Goal: Task Accomplishment & Management: Complete application form

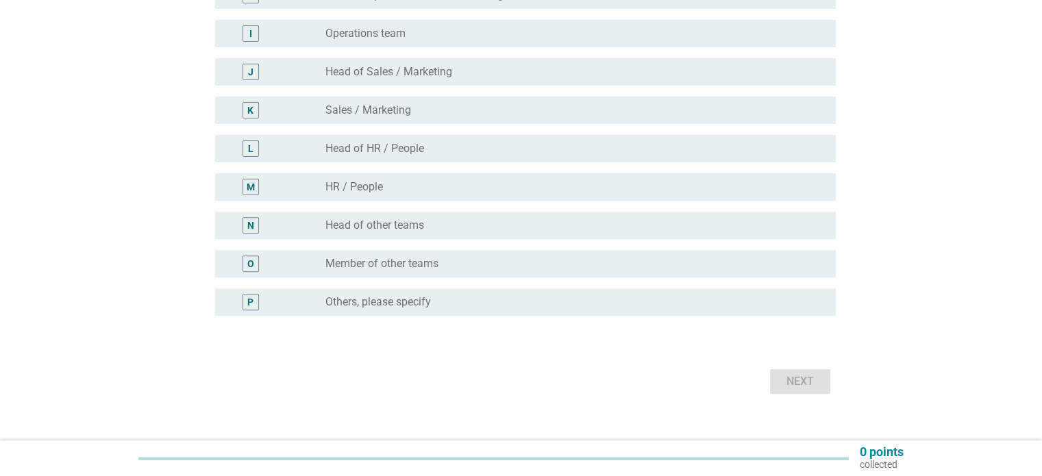
scroll to position [474, 0]
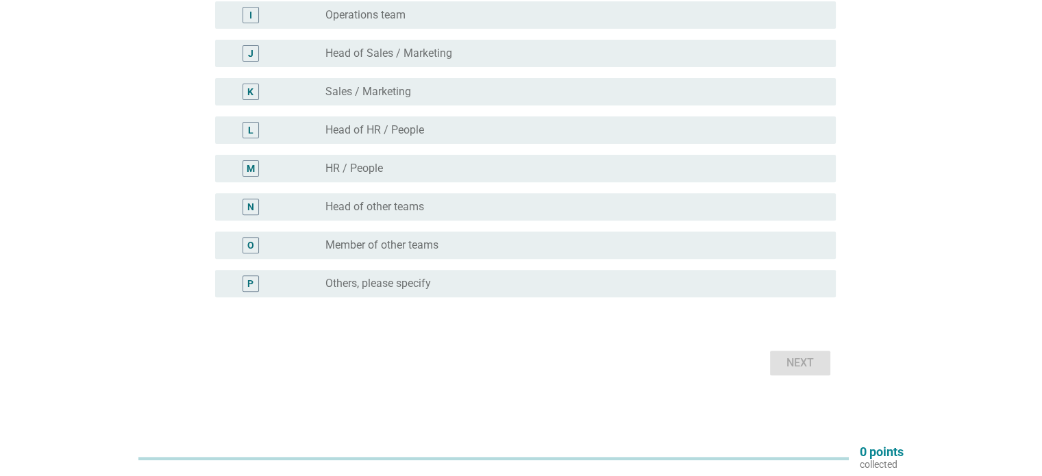
click at [380, 284] on label "Others, please specify" at bounding box center [377, 284] width 105 height 14
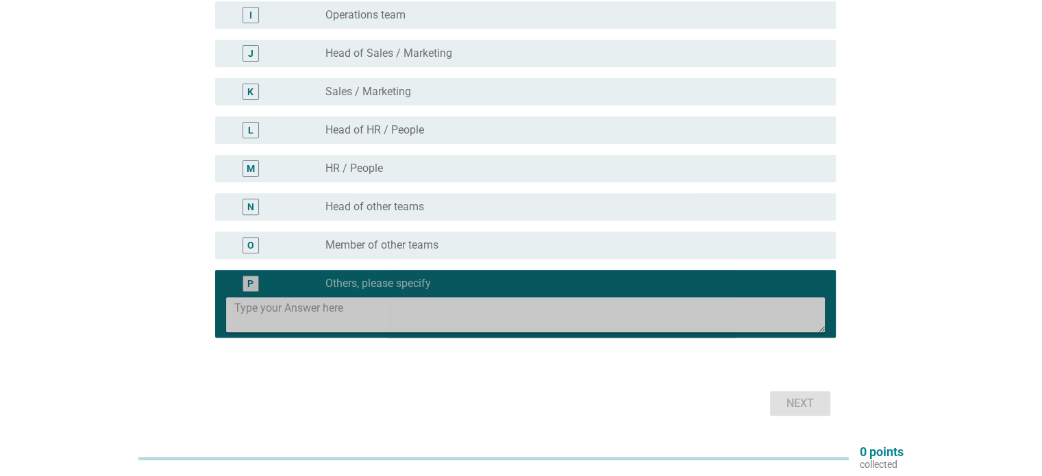
click at [334, 304] on textarea at bounding box center [529, 314] width 590 height 35
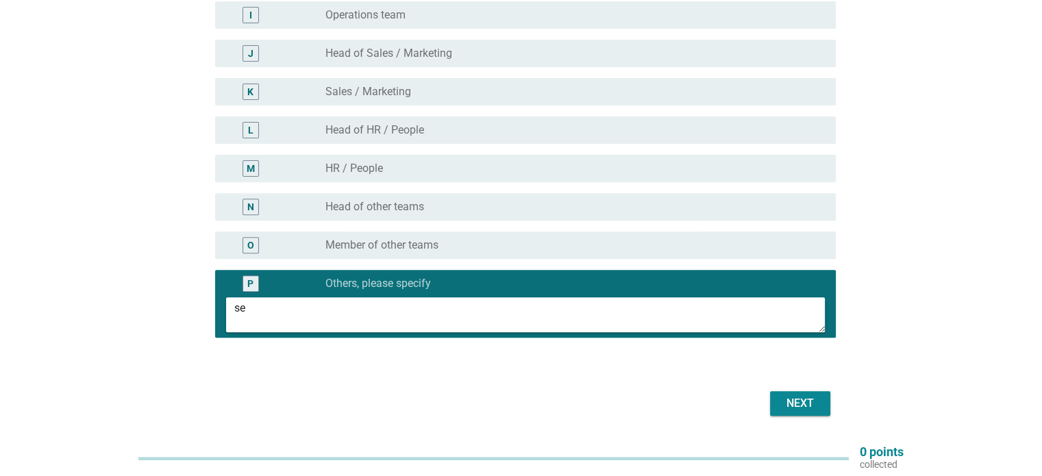
type textarea "s"
type textarea "Senior Engineer"
click at [797, 402] on div "Next" at bounding box center [800, 403] width 38 height 16
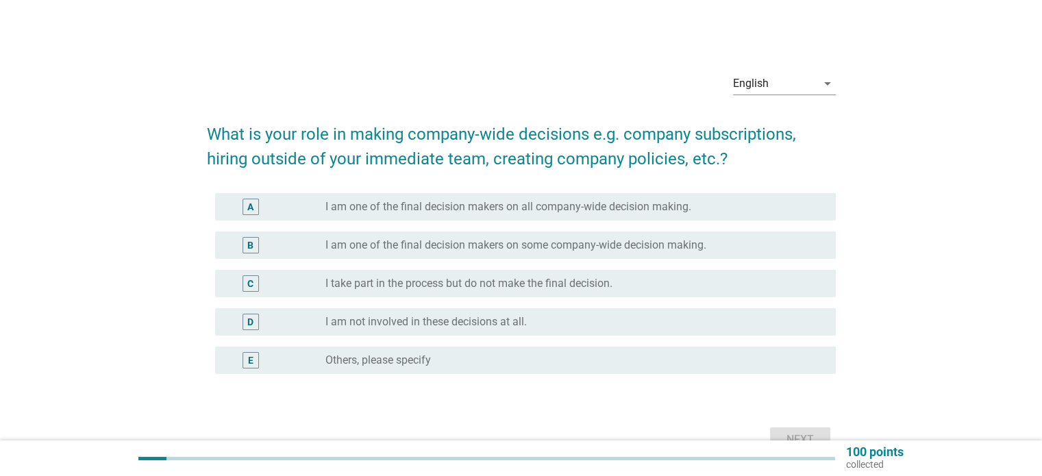
click at [647, 207] on label "I am one of the final decision makers on all company-wide decision making." at bounding box center [508, 207] width 366 height 14
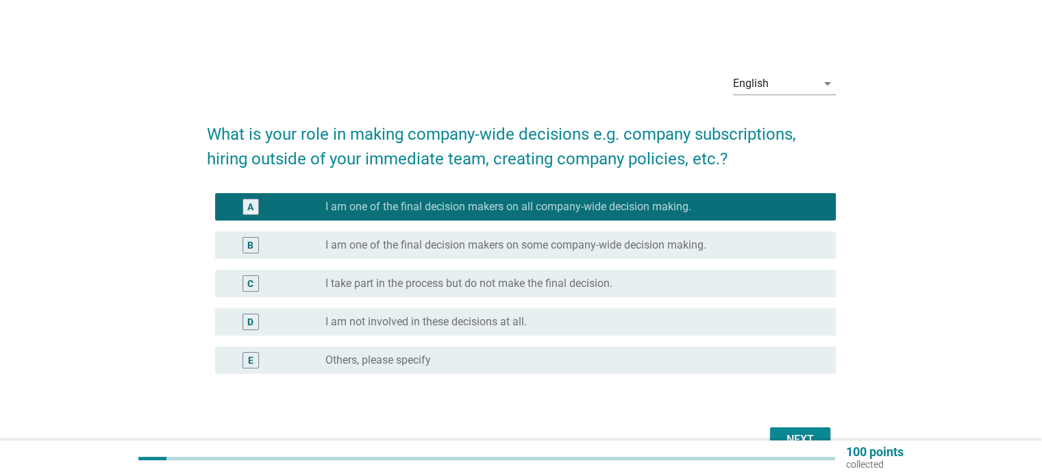
click at [602, 241] on label "I am one of the final decision makers on some company-wide decision making." at bounding box center [515, 245] width 381 height 14
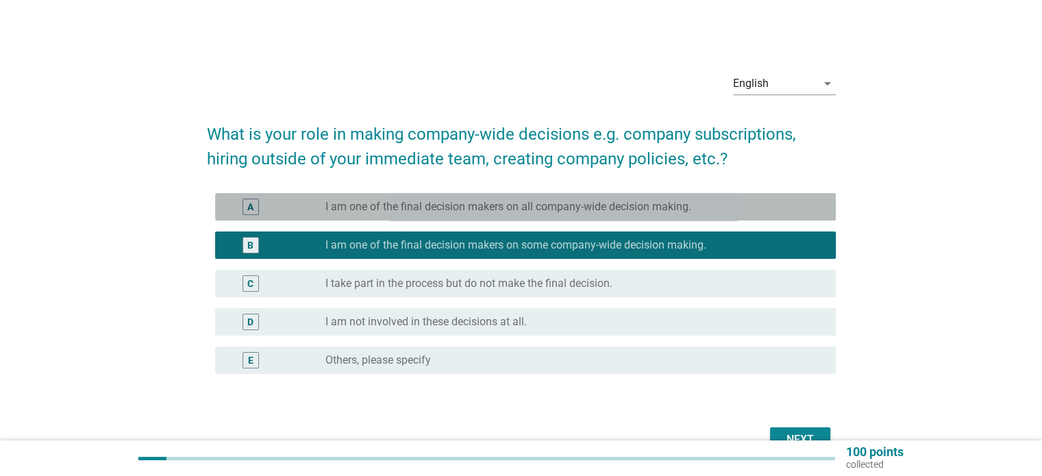
click at [601, 213] on label "I am one of the final decision makers on all company-wide decision making." at bounding box center [508, 207] width 366 height 14
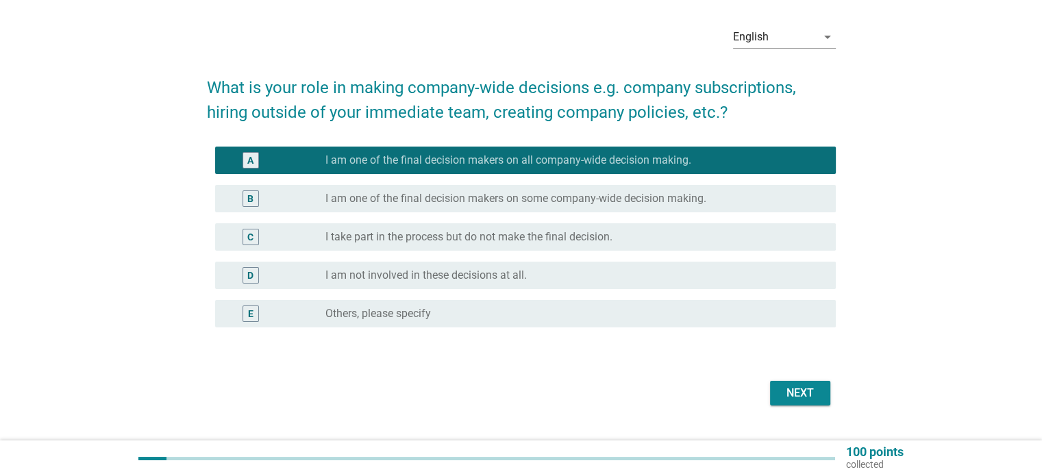
scroll to position [77, 0]
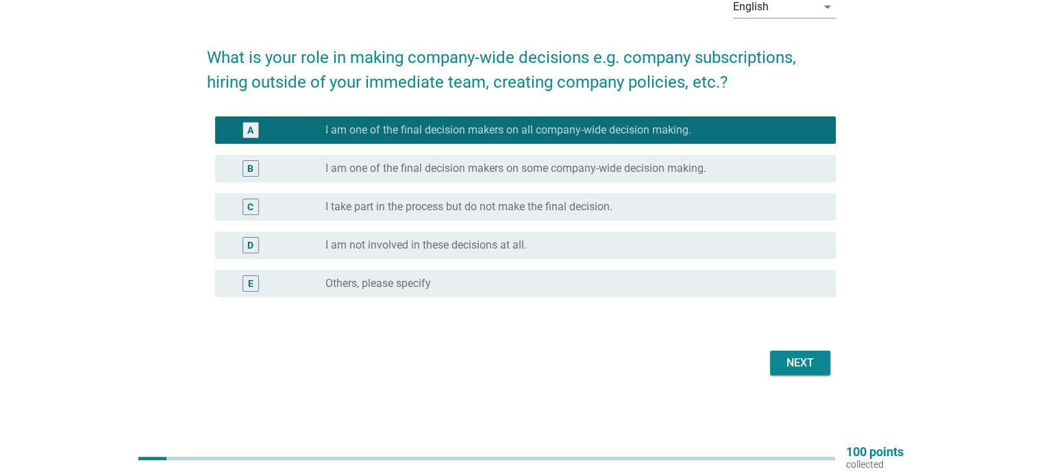
click at [789, 359] on div "Next" at bounding box center [800, 363] width 38 height 16
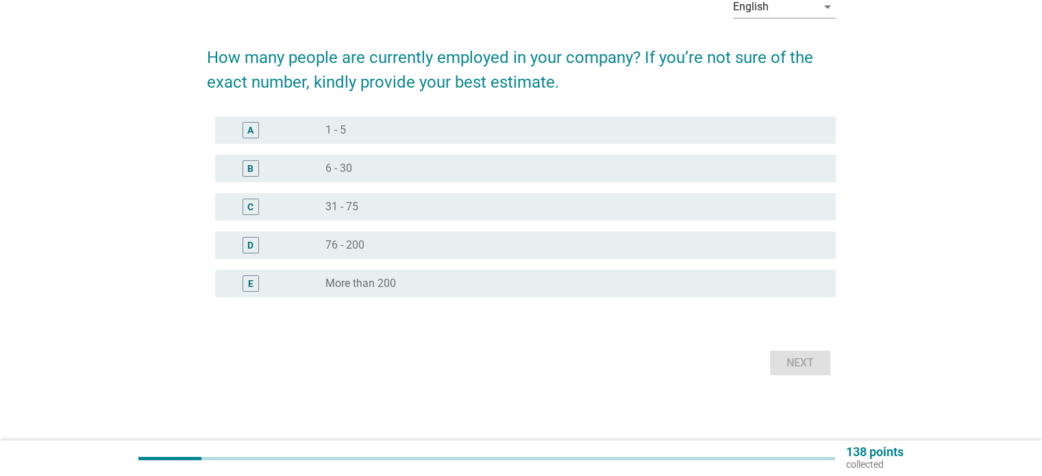
scroll to position [0, 0]
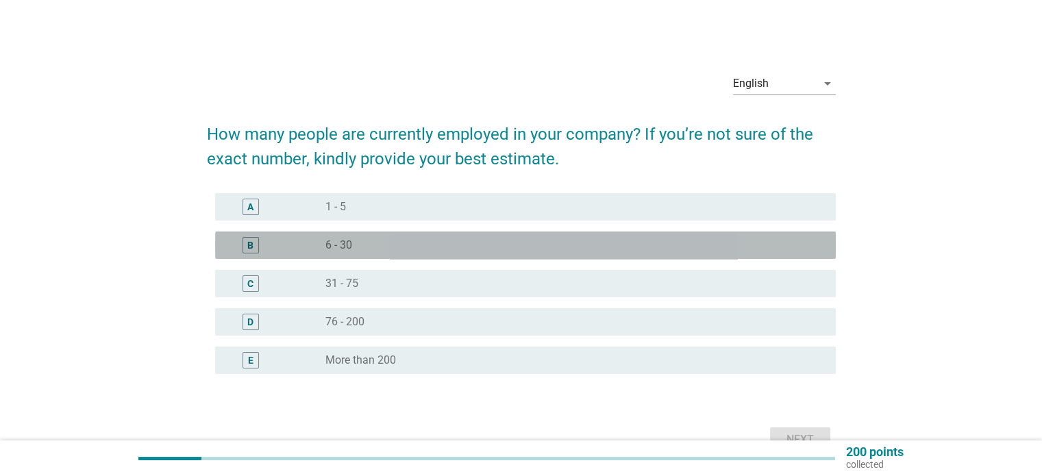
click at [422, 245] on div "radio_button_unchecked 6 - 30" at bounding box center [569, 245] width 488 height 14
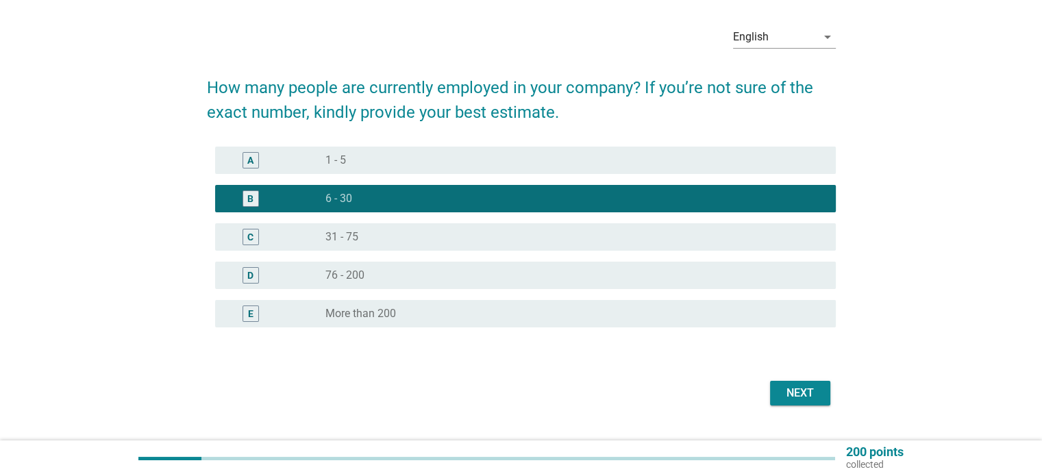
scroll to position [68, 0]
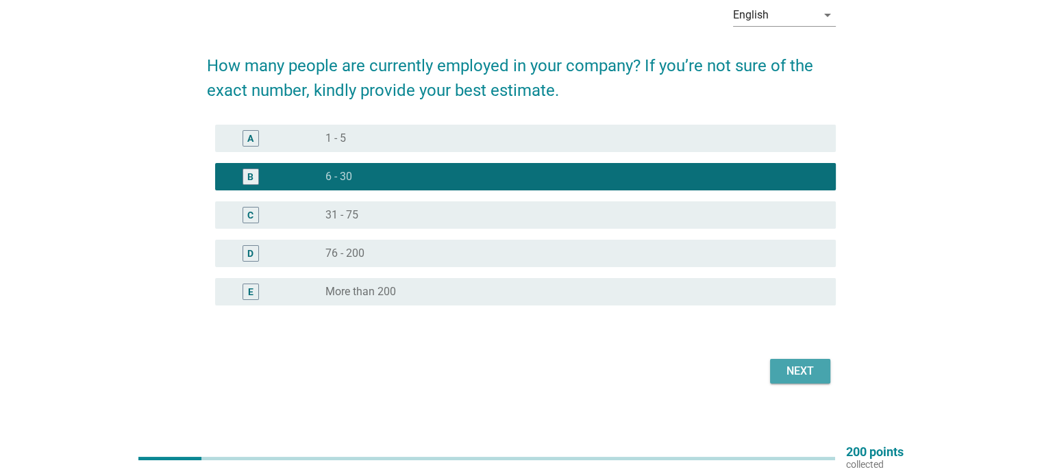
click at [800, 363] on div "Next" at bounding box center [800, 371] width 38 height 16
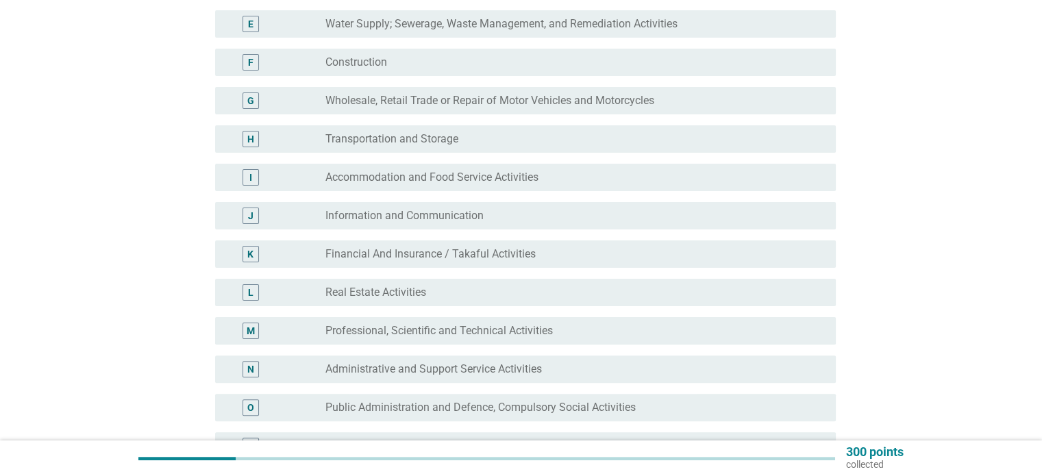
scroll to position [342, 0]
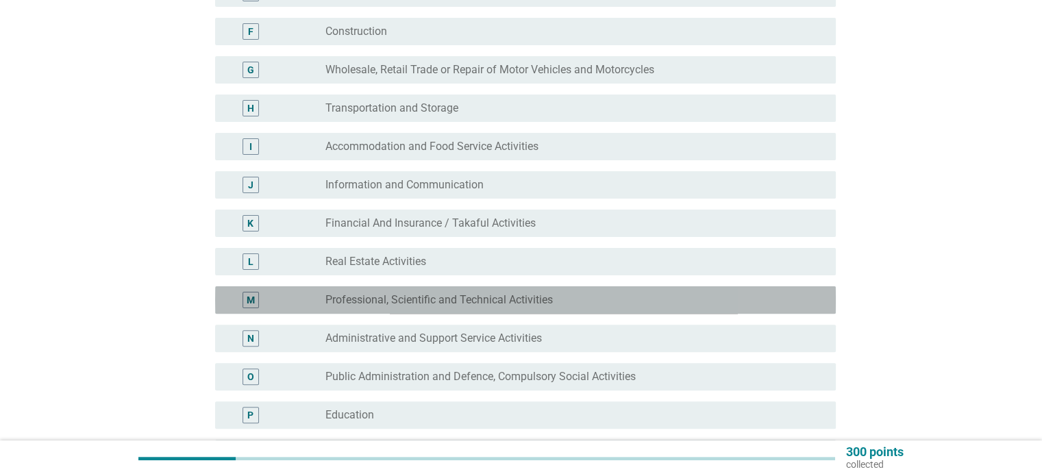
click at [510, 295] on label "Professional, Scientific and Technical Activities" at bounding box center [438, 300] width 227 height 14
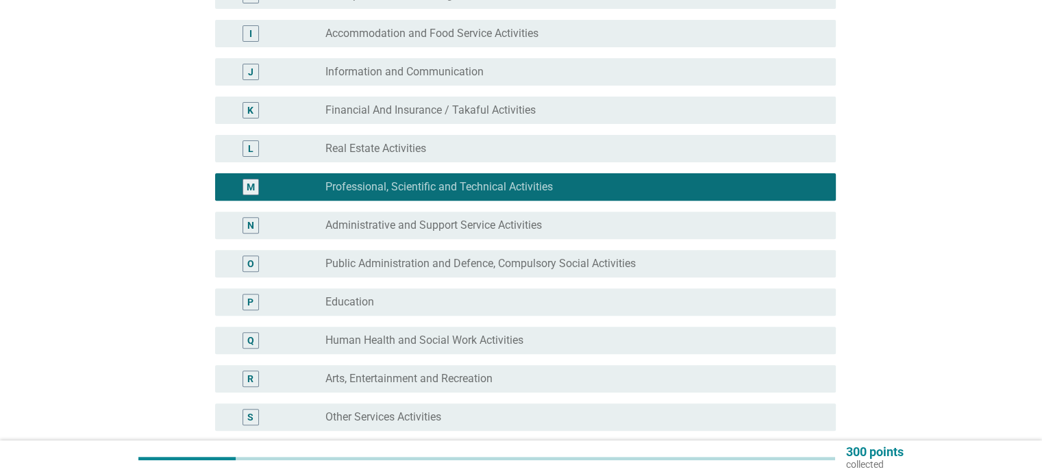
scroll to position [479, 0]
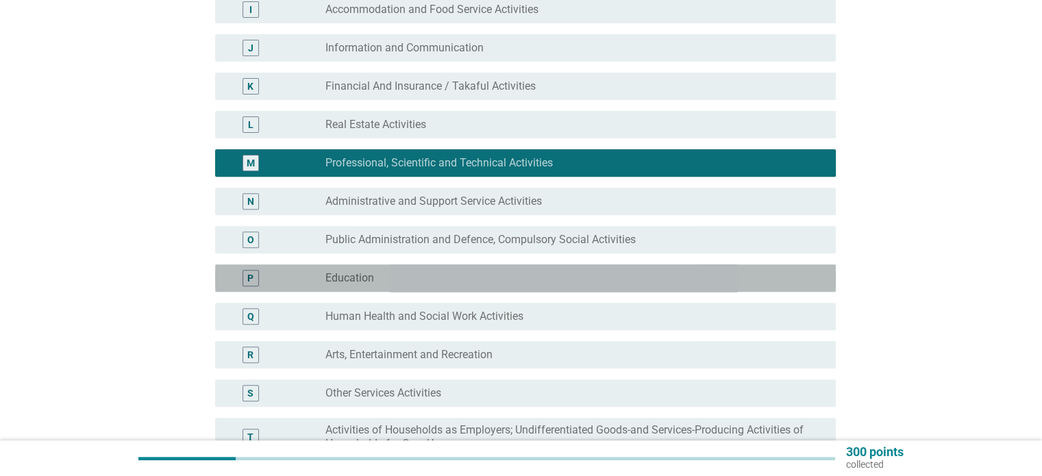
click at [641, 284] on div "radio_button_unchecked Education" at bounding box center [569, 278] width 488 height 14
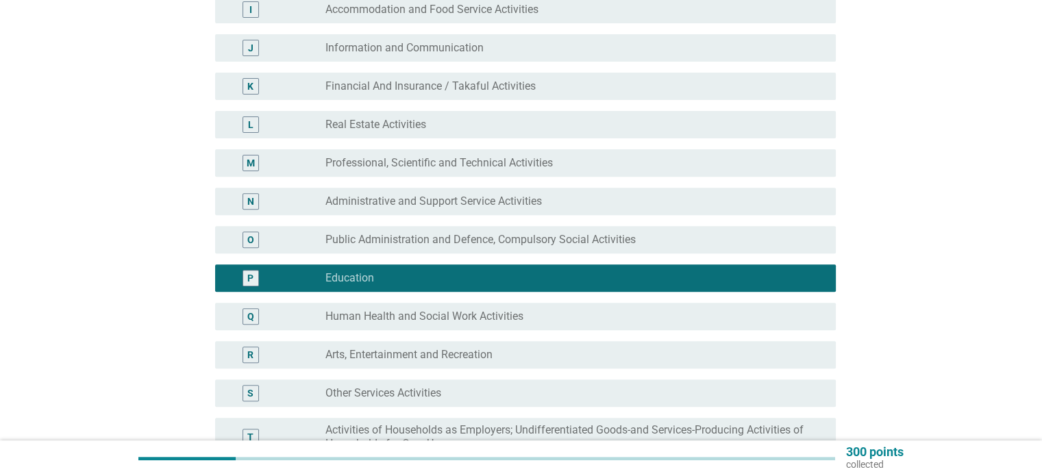
click at [556, 168] on div "radio_button_unchecked Professional, Scientific and Technical Activities" at bounding box center [569, 163] width 488 height 14
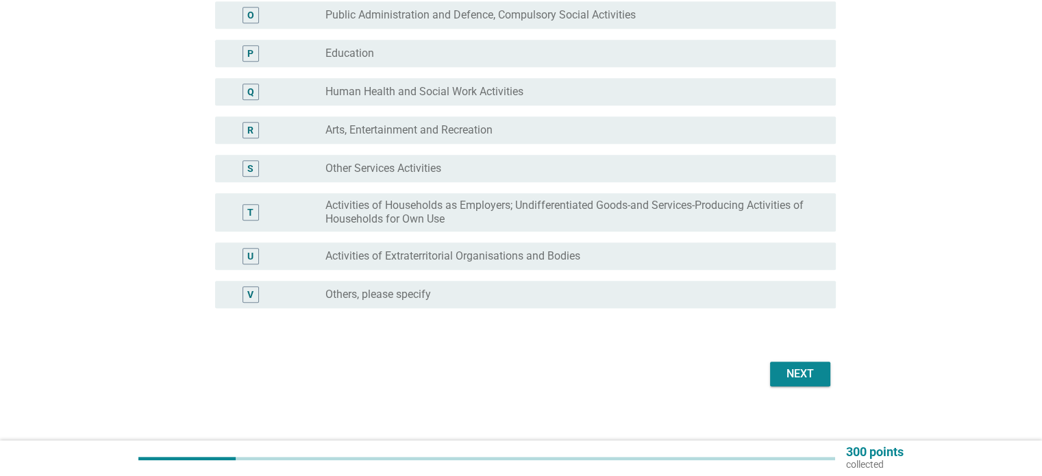
scroll to position [715, 0]
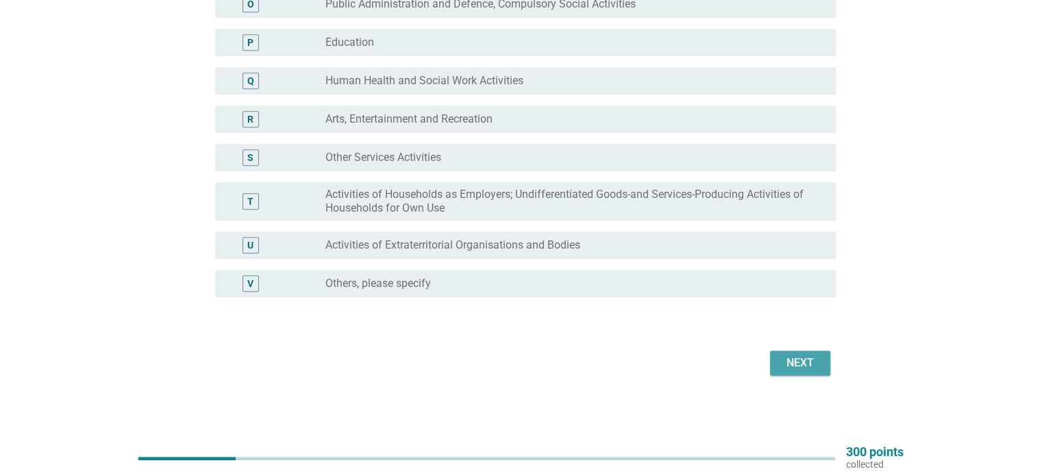
click at [800, 362] on div "Next" at bounding box center [800, 363] width 38 height 16
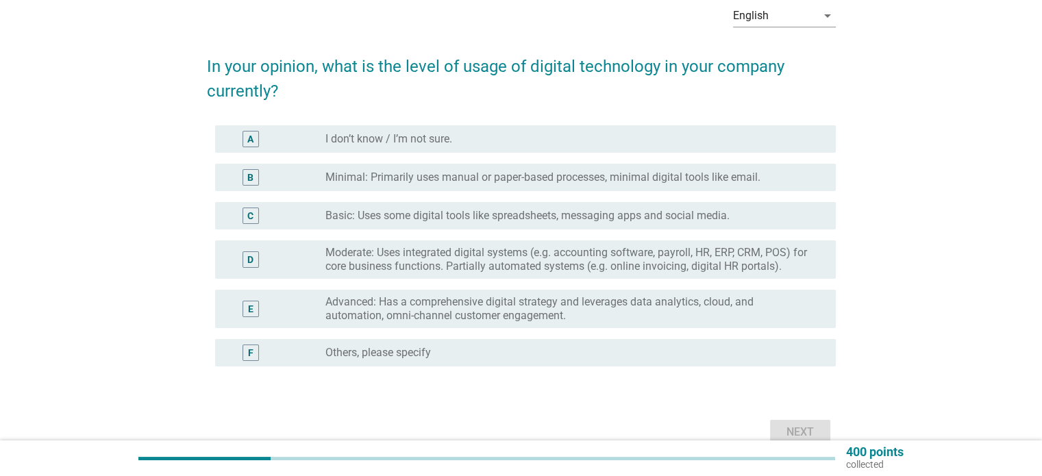
scroll to position [68, 0]
click at [625, 302] on label "Advanced: Has a comprehensive digital strategy and leverages data analytics, cl…" at bounding box center [569, 308] width 488 height 27
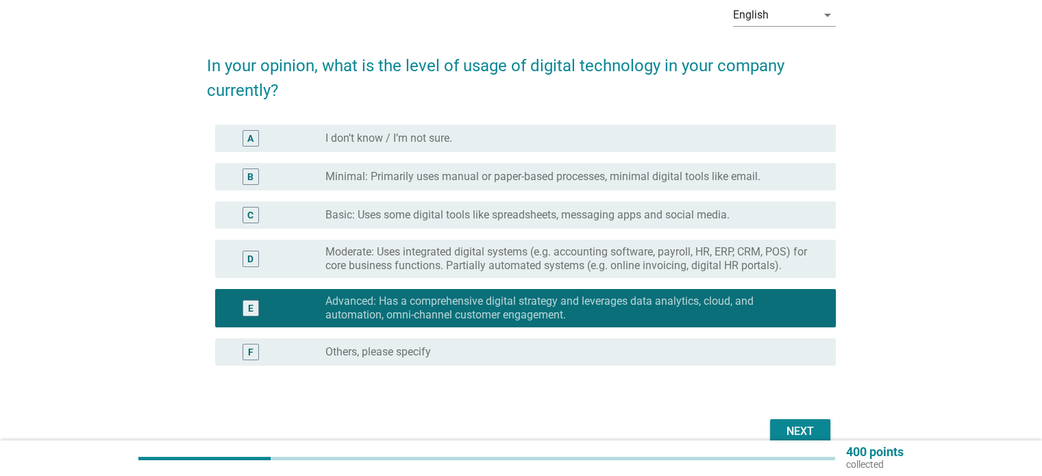
click at [777, 423] on button "Next" at bounding box center [800, 431] width 60 height 25
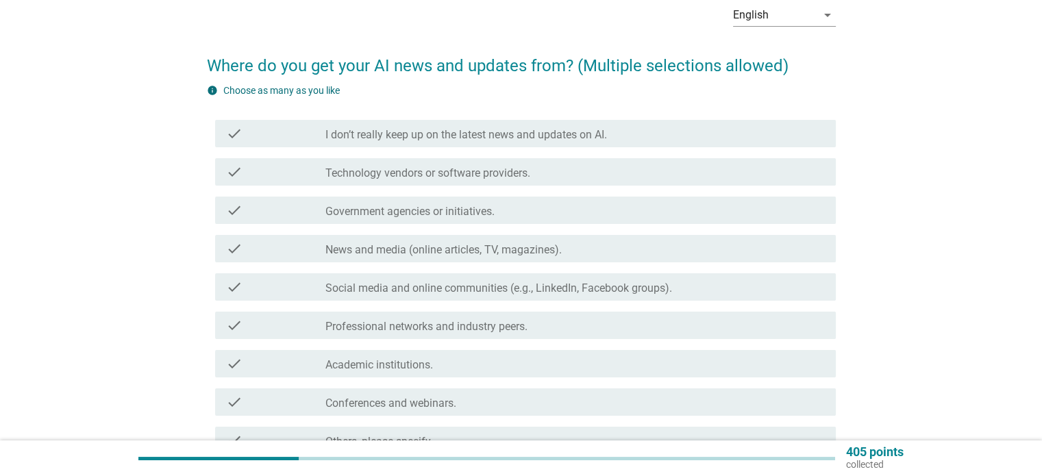
scroll to position [0, 0]
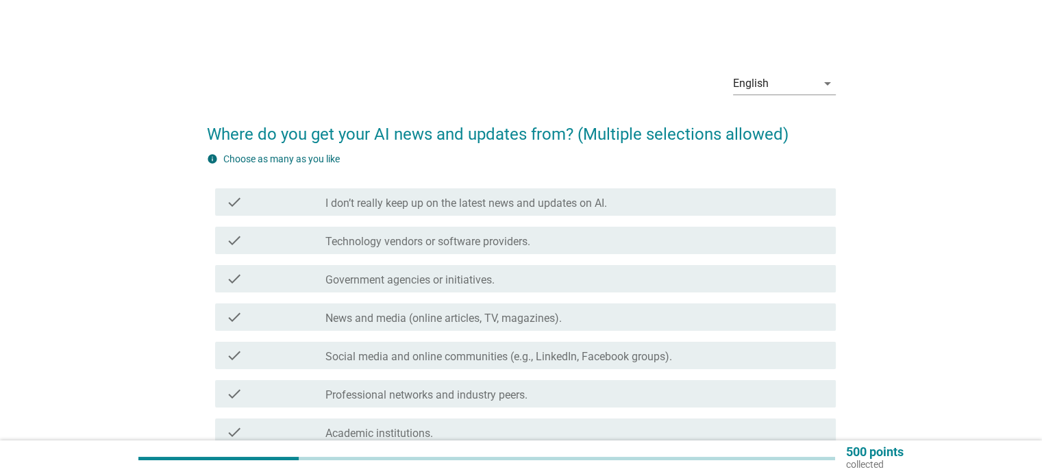
click at [485, 245] on label "Technology vendors or software providers." at bounding box center [427, 242] width 205 height 14
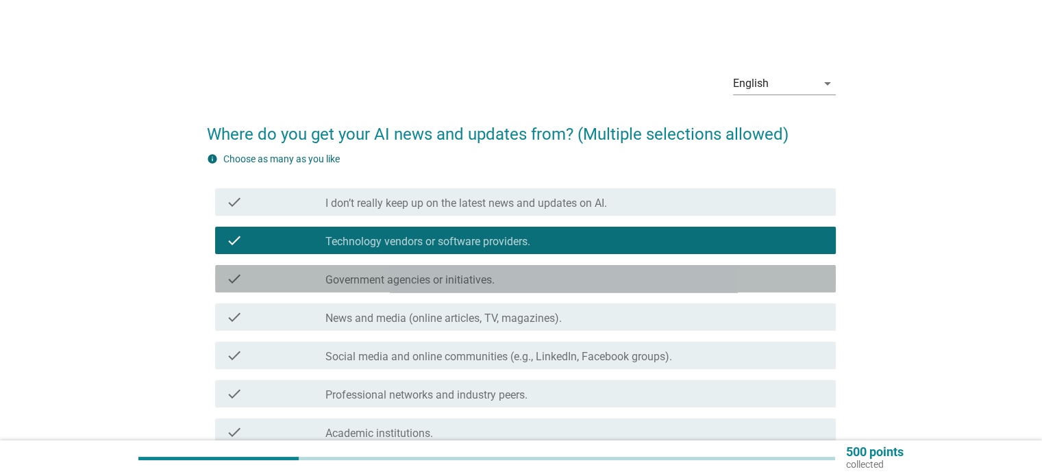
click at [479, 276] on label "Government agencies or initiatives." at bounding box center [409, 280] width 169 height 14
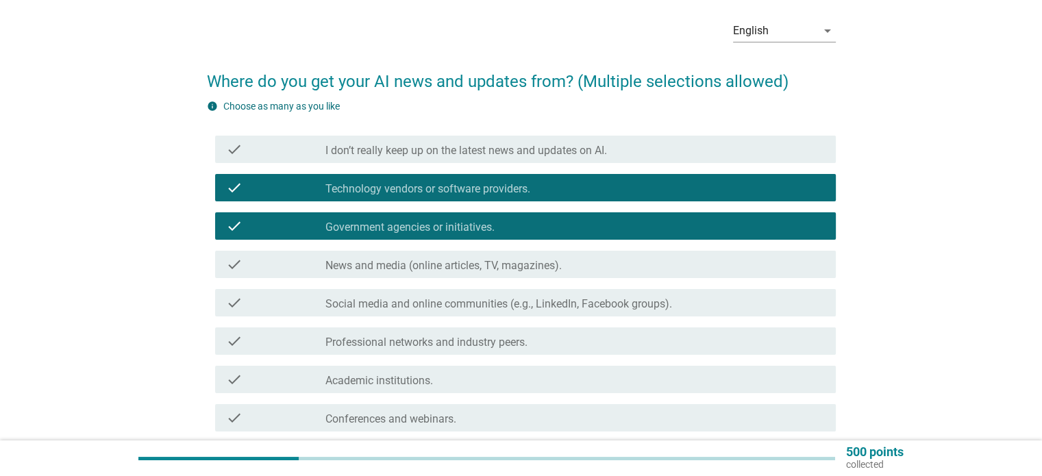
scroll to position [68, 0]
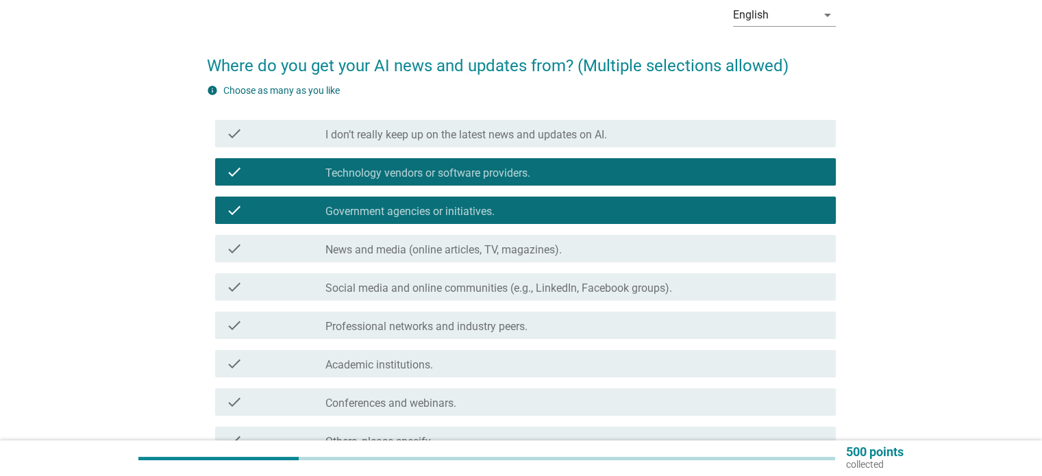
click at [463, 251] on label "News and media (online articles, TV, magazines)." at bounding box center [443, 250] width 236 height 14
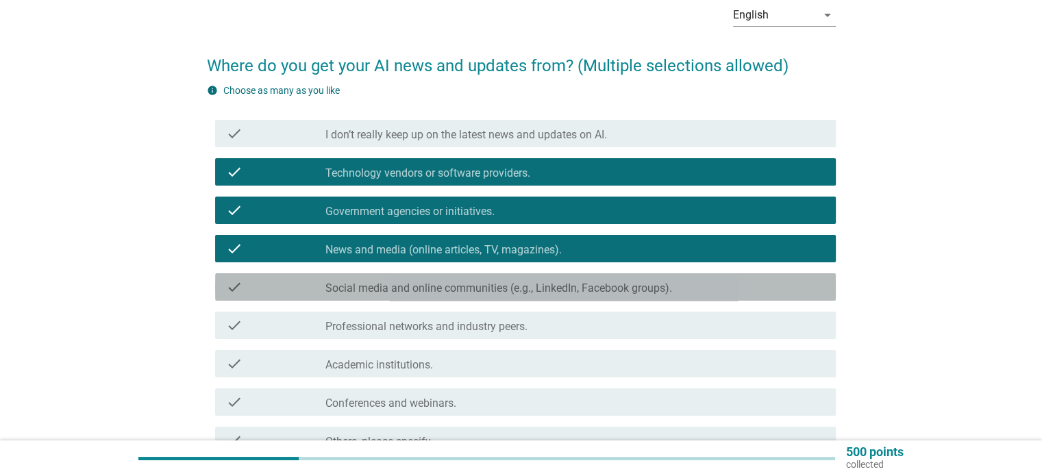
click at [464, 276] on div "check check_box_outline_blank Social media and online communities (e.g., Linked…" at bounding box center [525, 286] width 621 height 27
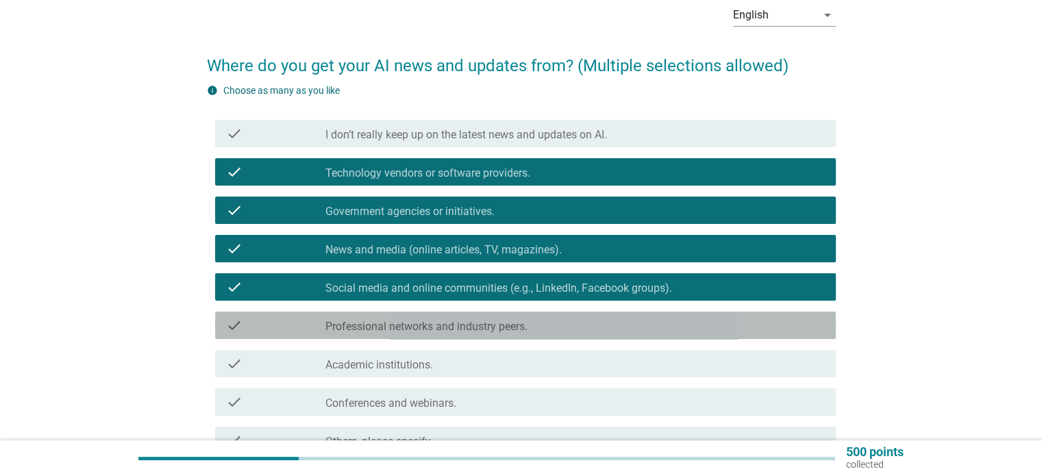
click at [463, 321] on label "Professional networks and industry peers." at bounding box center [426, 327] width 202 height 14
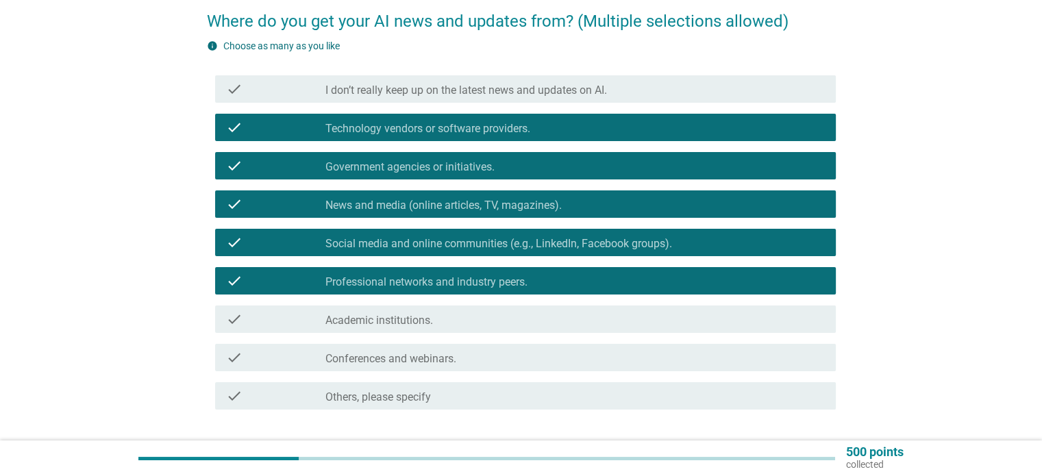
scroll to position [137, 0]
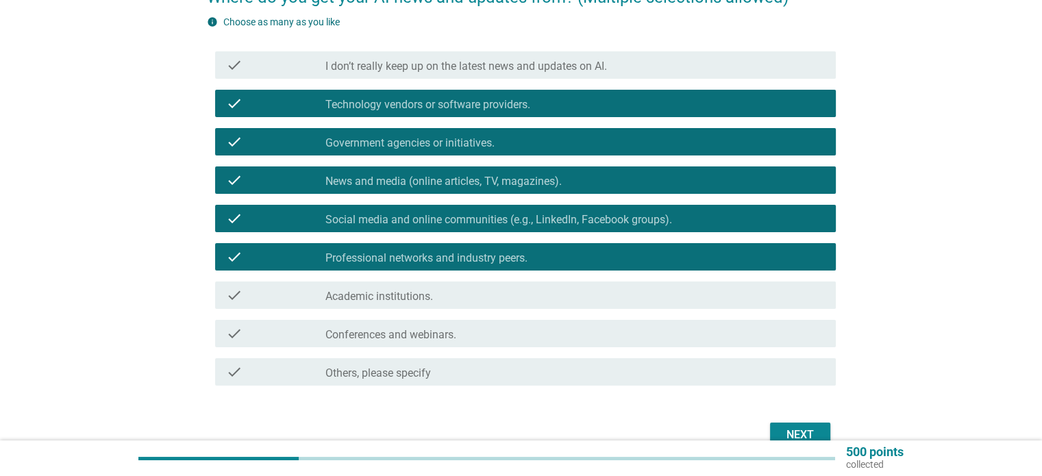
click at [449, 304] on div "check check_box_outline_blank Academic institutions." at bounding box center [525, 295] width 621 height 27
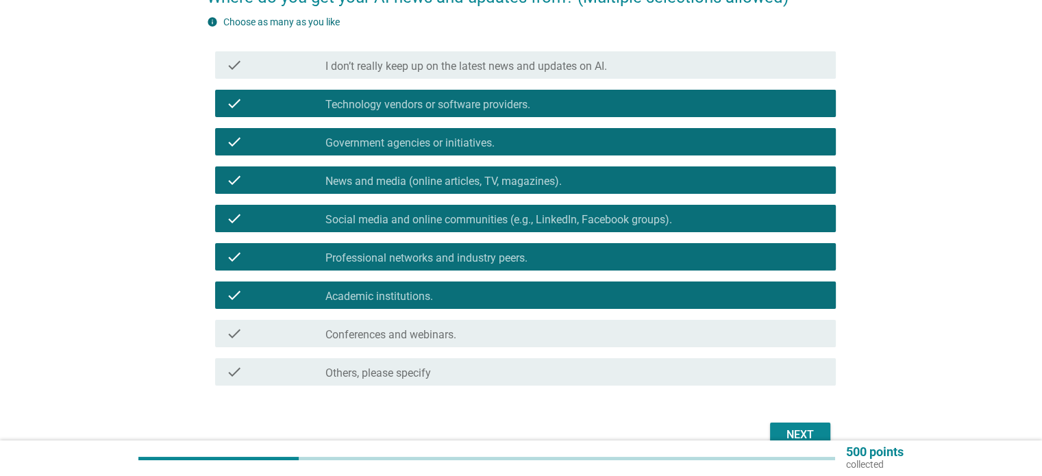
click at [442, 322] on div "check check_box_outline_blank Conferences and webinars." at bounding box center [525, 333] width 621 height 27
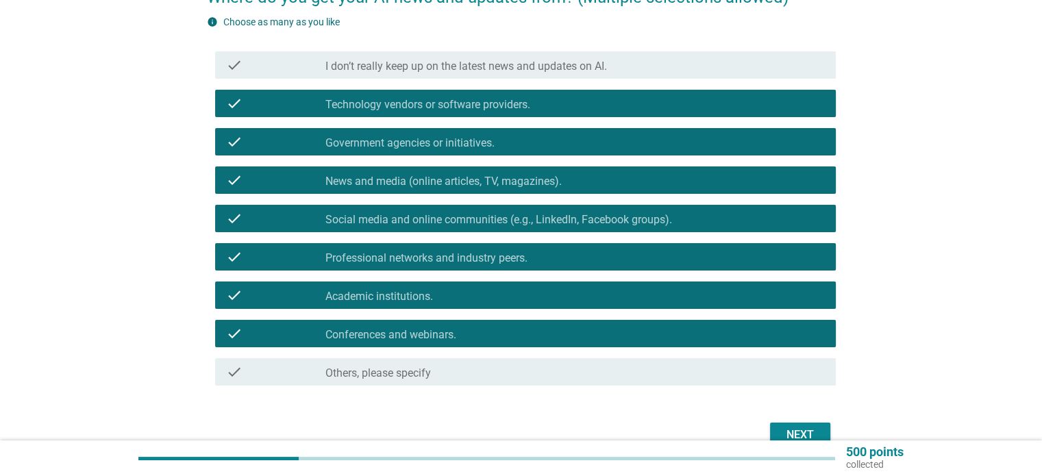
click at [797, 432] on div "Next" at bounding box center [800, 435] width 38 height 16
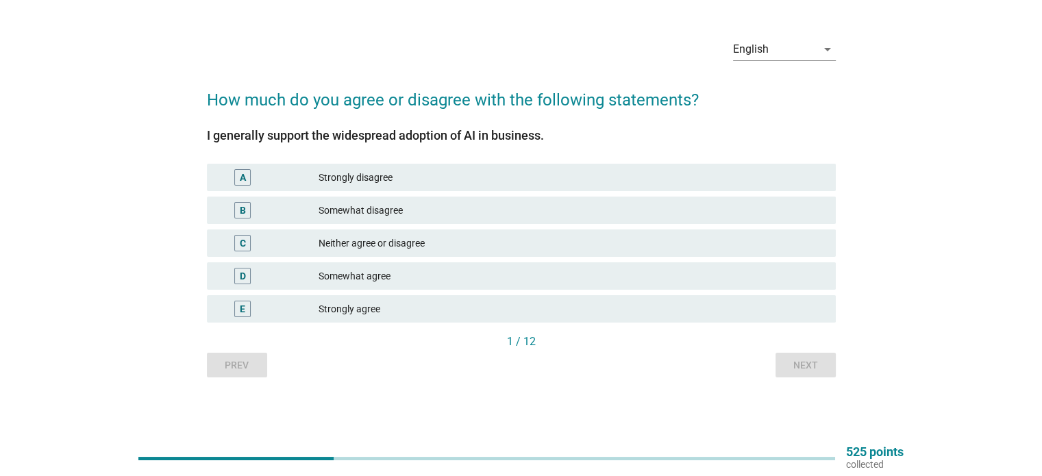
scroll to position [0, 0]
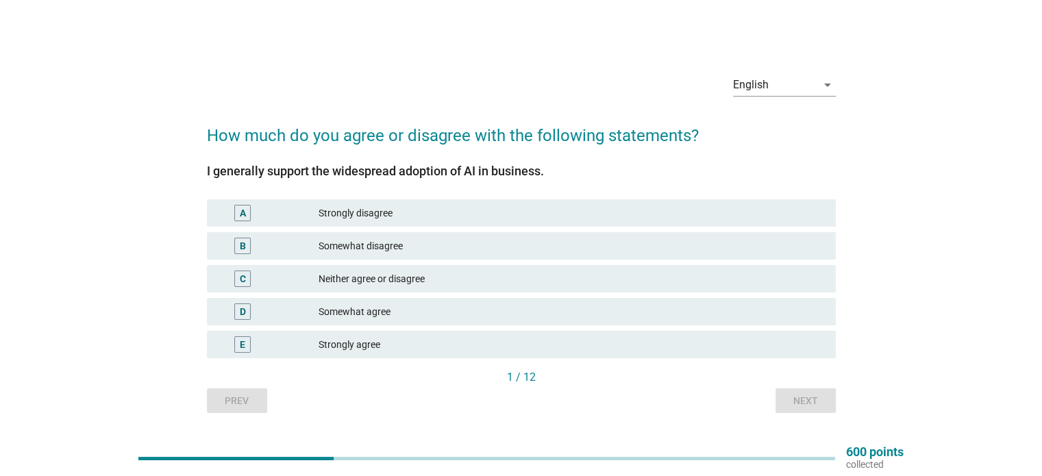
click at [416, 310] on div "Somewhat agree" at bounding box center [570, 311] width 505 height 16
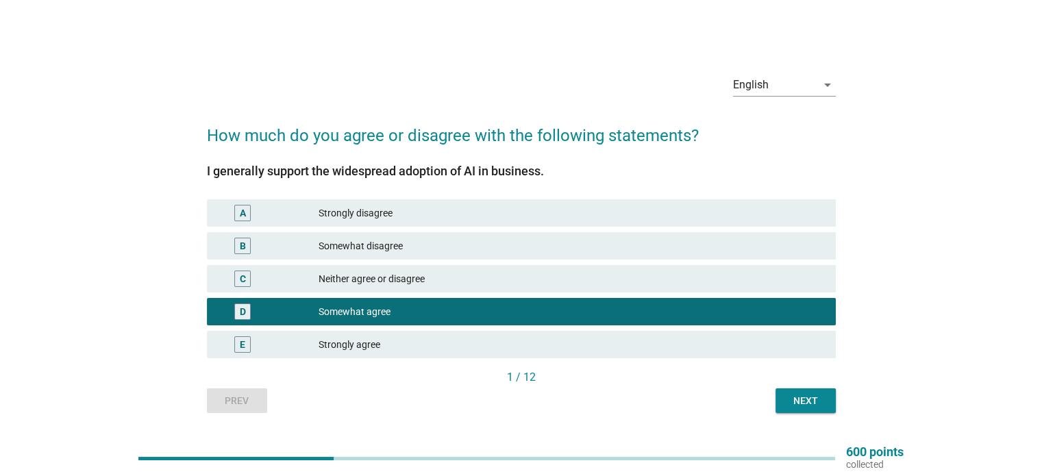
click at [797, 395] on div "Next" at bounding box center [805, 401] width 38 height 14
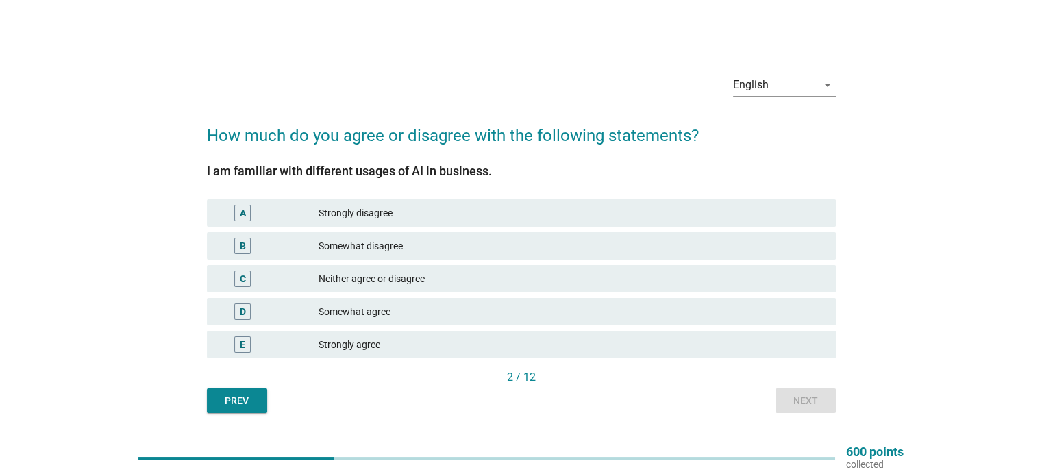
click at [382, 312] on div "Somewhat agree" at bounding box center [570, 311] width 505 height 16
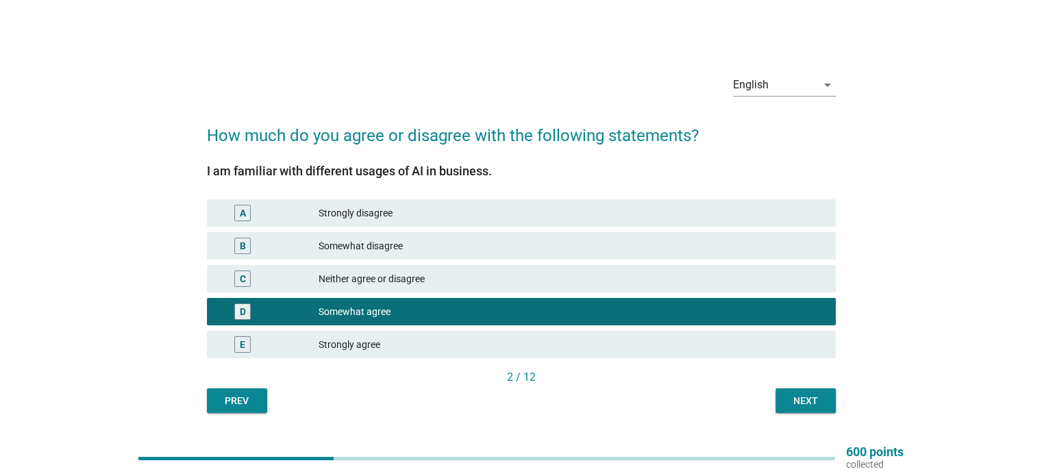
click at [805, 399] on div "Next" at bounding box center [805, 401] width 38 height 14
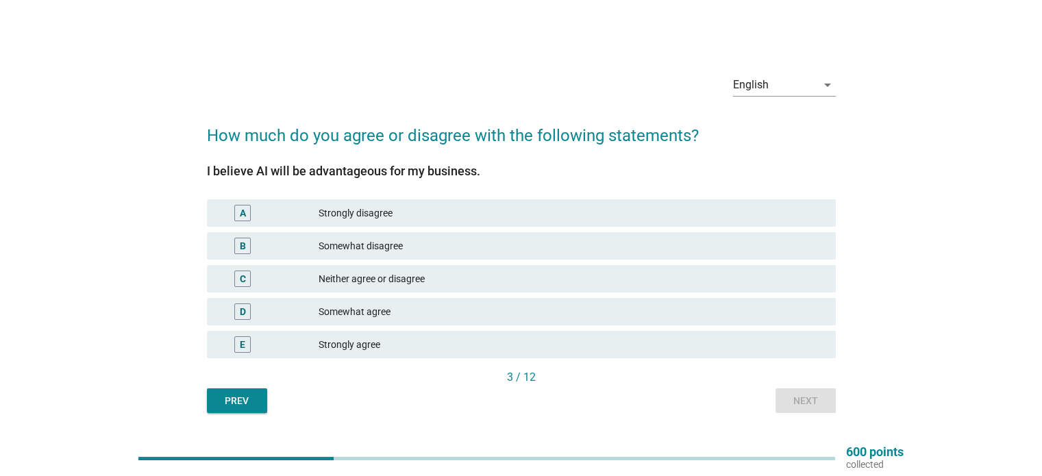
click at [641, 315] on div "Somewhat agree" at bounding box center [570, 311] width 505 height 16
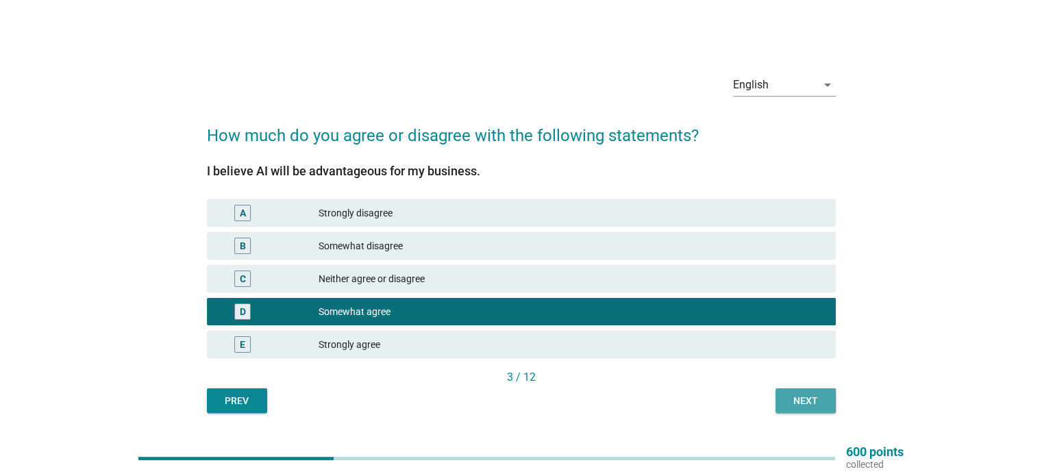
click at [786, 401] on div "Next" at bounding box center [805, 401] width 38 height 14
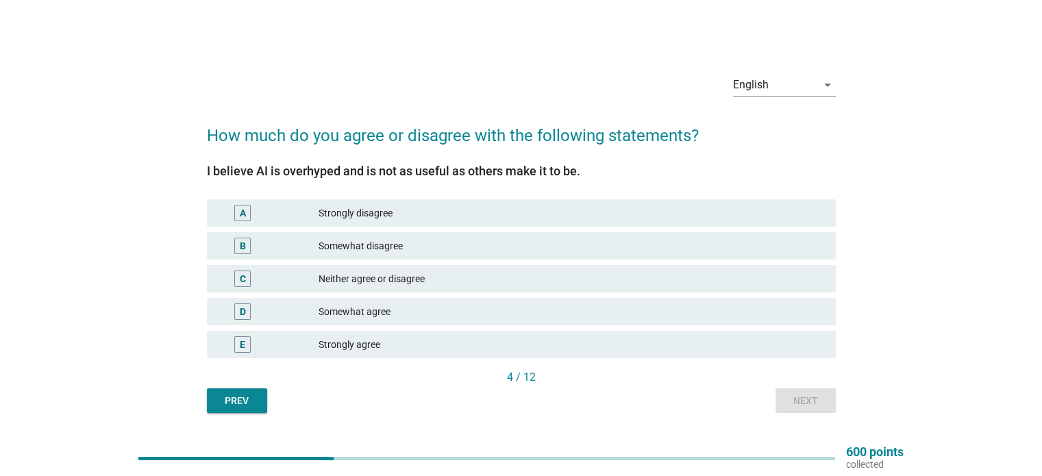
click at [610, 276] on div "Neither agree or disagree" at bounding box center [570, 279] width 505 height 16
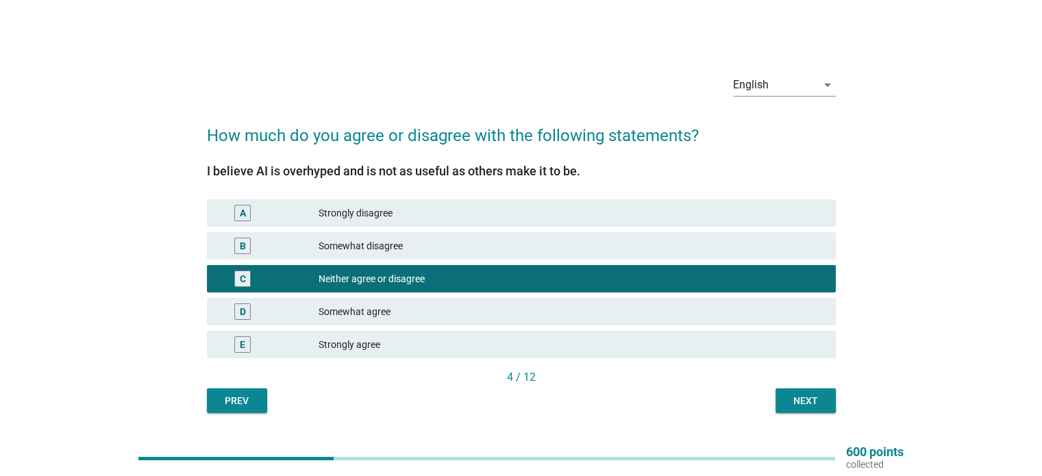
click at [794, 396] on div "Next" at bounding box center [805, 401] width 38 height 14
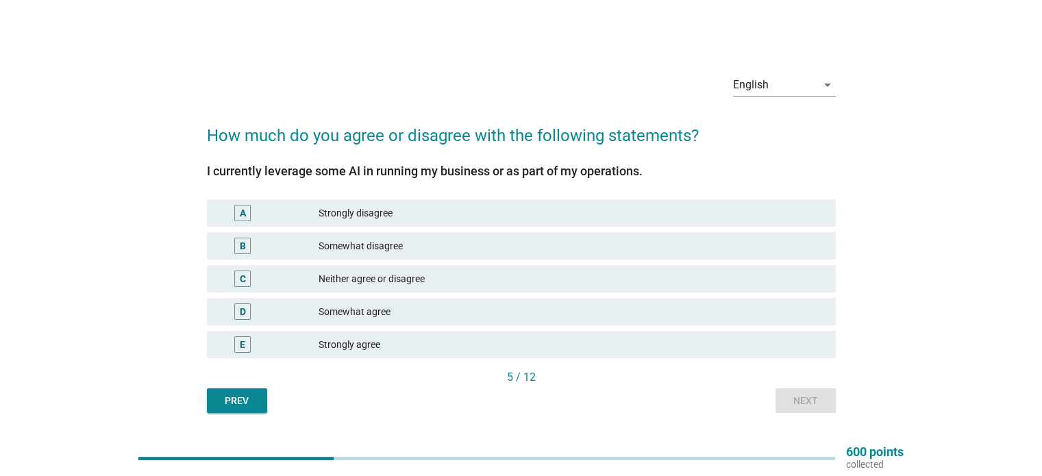
click at [408, 269] on div "C Neither agree or disagree" at bounding box center [521, 278] width 629 height 27
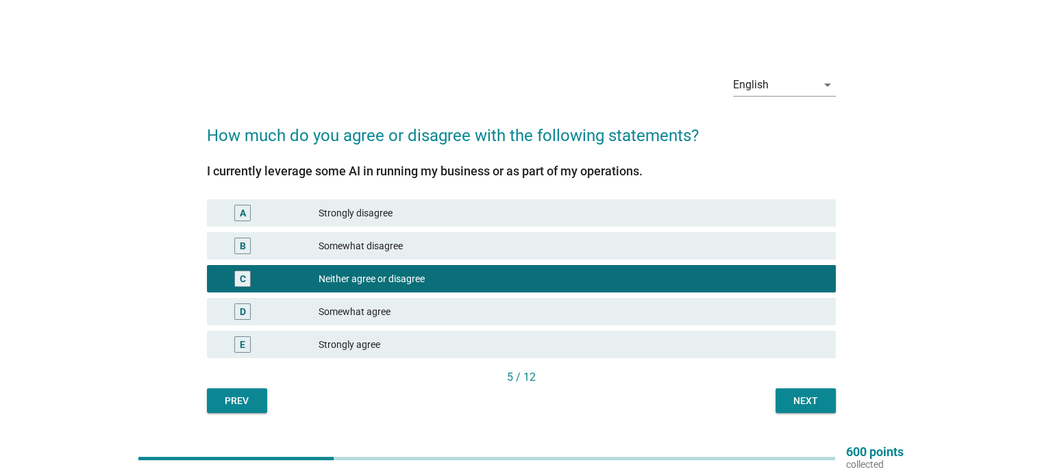
click at [795, 397] on div "Next" at bounding box center [805, 401] width 38 height 14
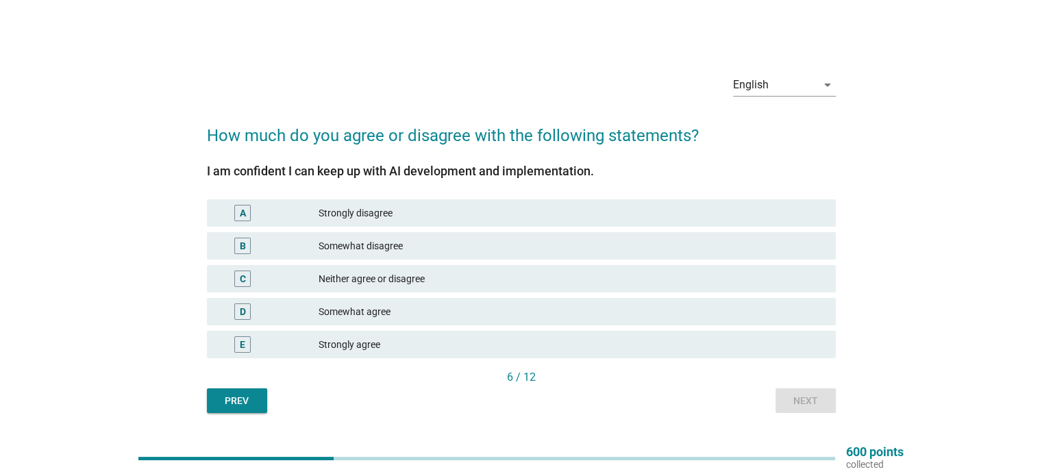
click at [370, 312] on div "Somewhat agree" at bounding box center [570, 311] width 505 height 16
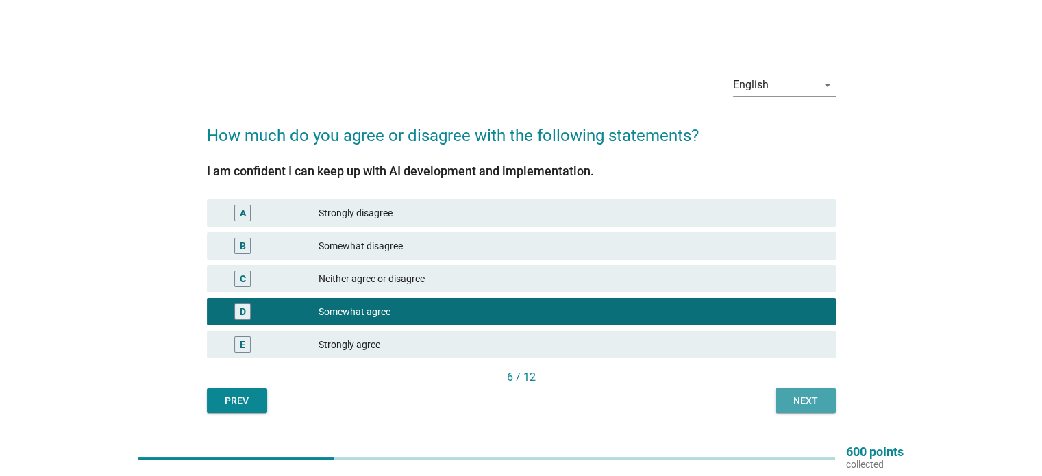
click at [810, 401] on div "Next" at bounding box center [805, 401] width 38 height 14
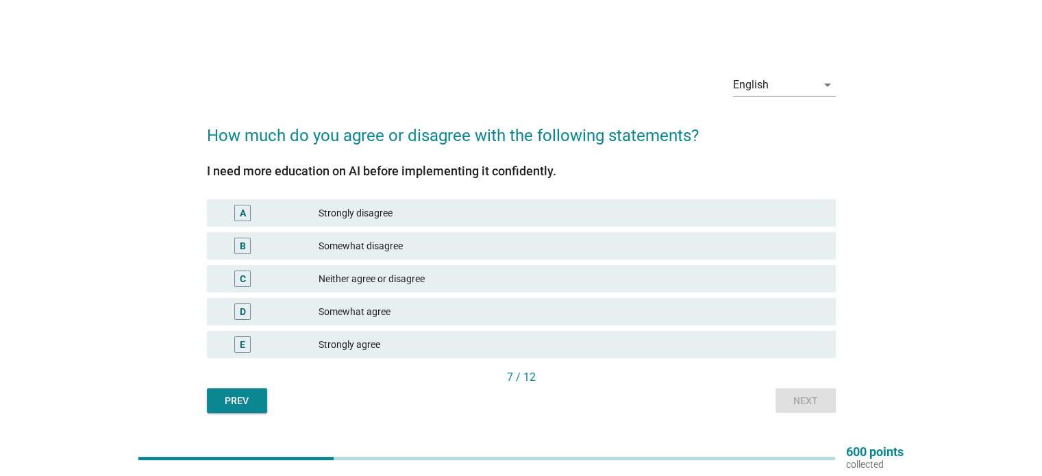
click at [379, 347] on div "Strongly agree" at bounding box center [570, 344] width 505 height 16
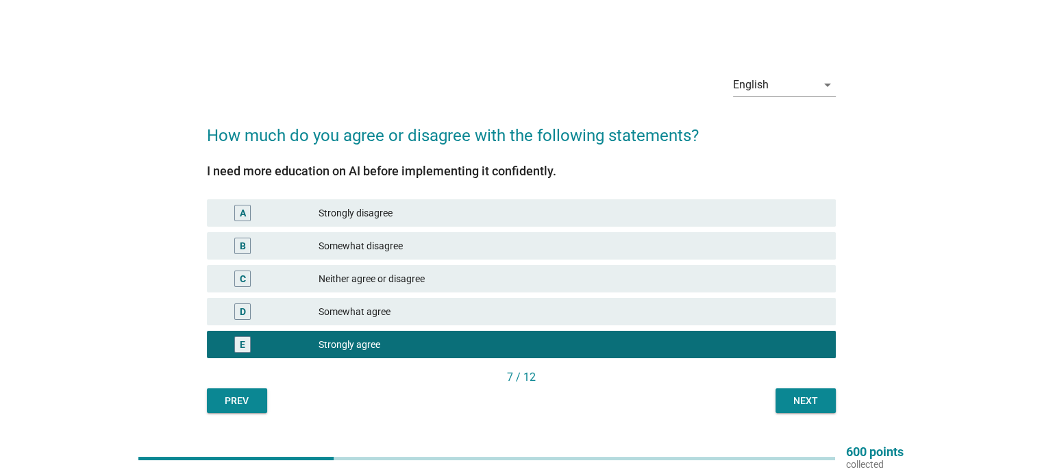
click at [805, 400] on div "Next" at bounding box center [805, 401] width 38 height 14
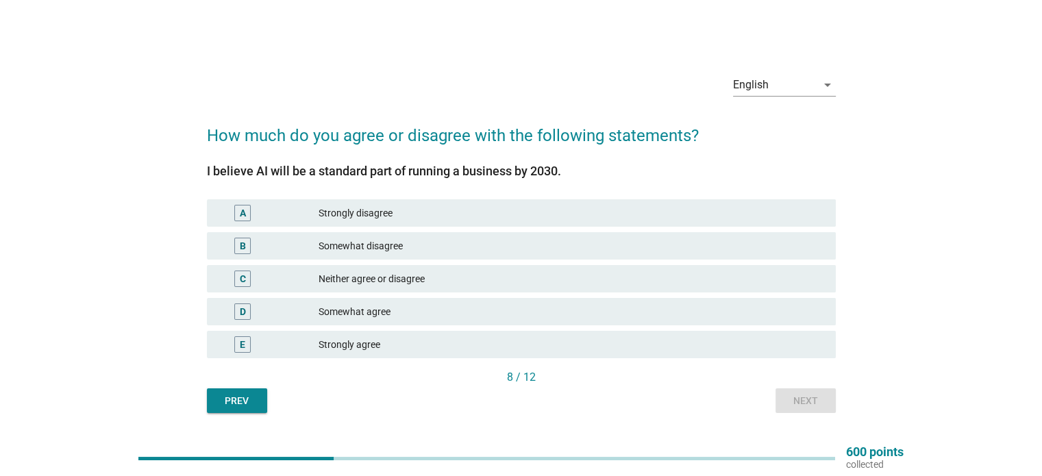
click at [387, 286] on div "Neither agree or disagree" at bounding box center [570, 279] width 505 height 16
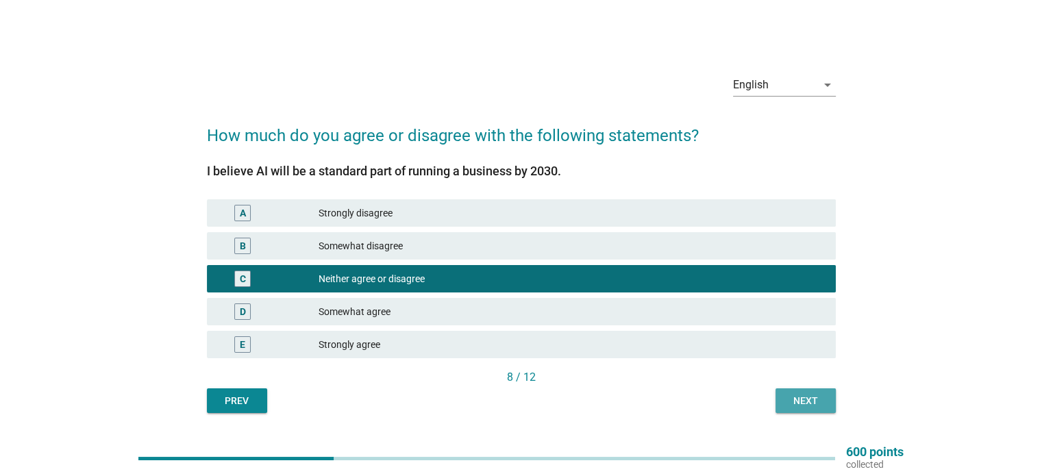
click at [788, 392] on button "Next" at bounding box center [805, 400] width 60 height 25
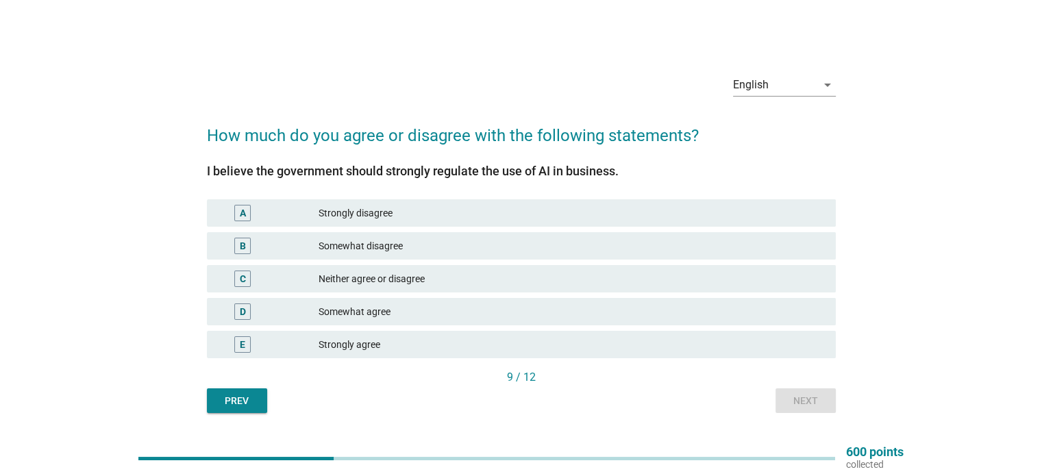
click at [365, 277] on div "Neither agree or disagree" at bounding box center [570, 279] width 505 height 16
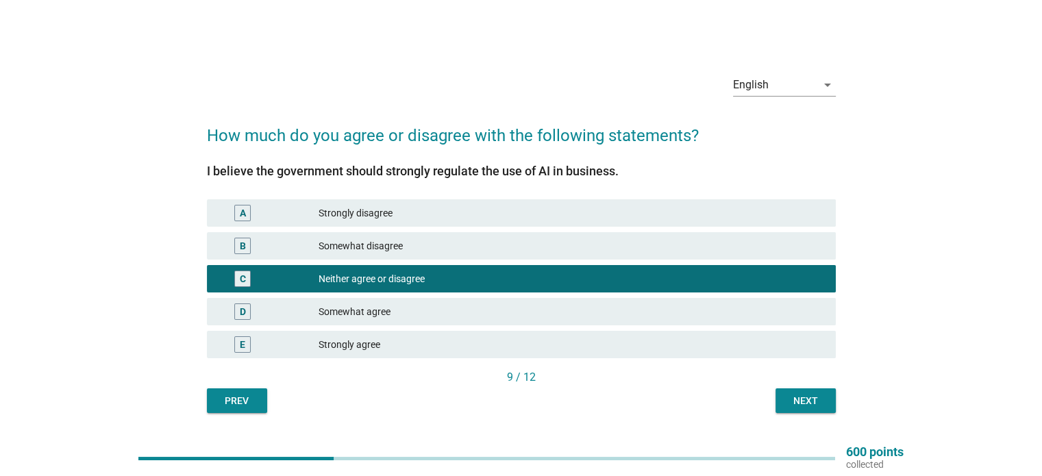
click at [346, 312] on div "Somewhat agree" at bounding box center [570, 311] width 505 height 16
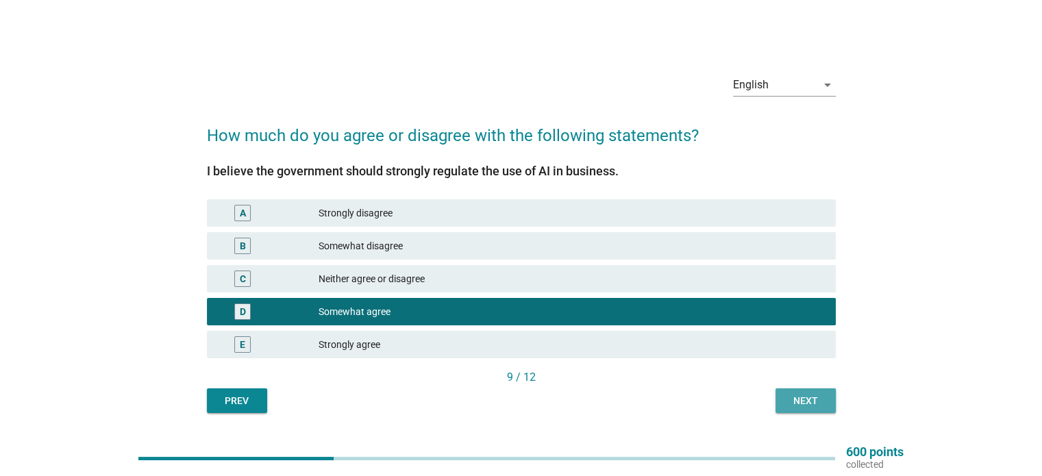
click at [793, 405] on div "Next" at bounding box center [805, 401] width 38 height 14
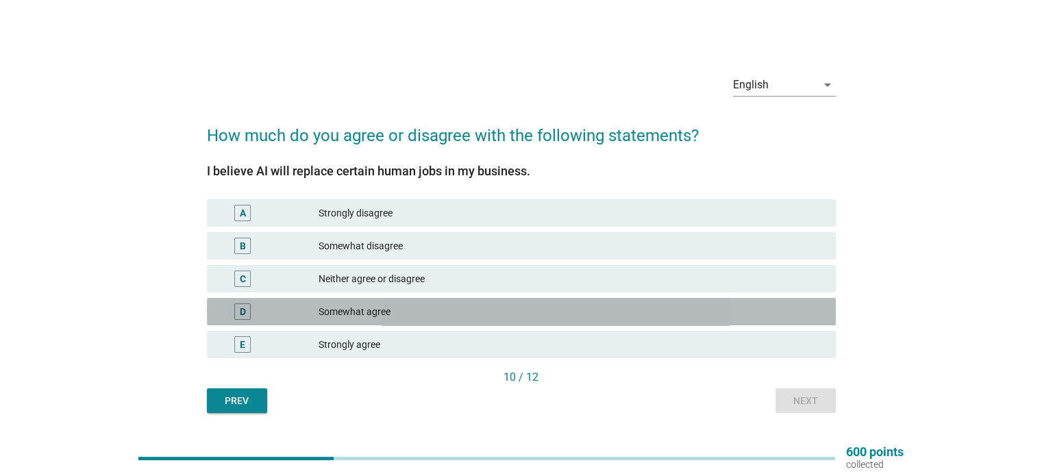
click at [382, 306] on div "Somewhat agree" at bounding box center [570, 311] width 505 height 16
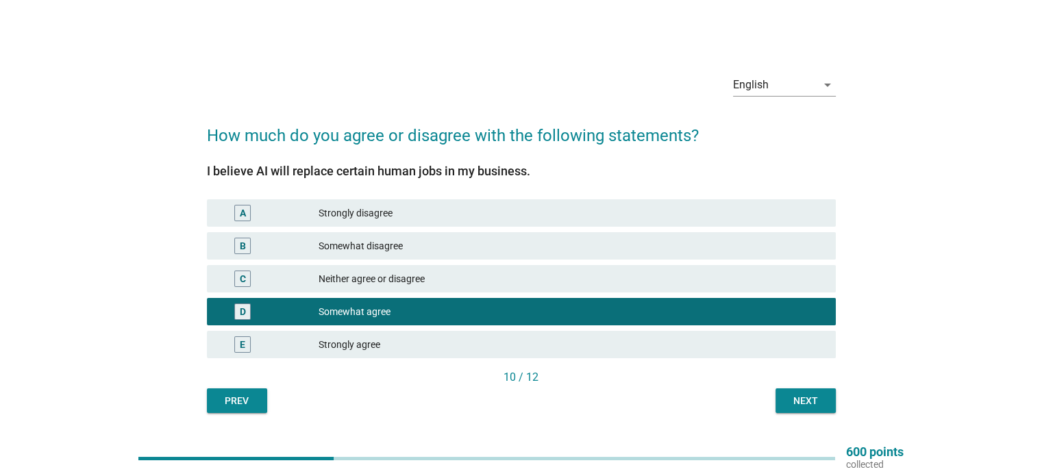
click at [797, 401] on div "Next" at bounding box center [805, 401] width 38 height 14
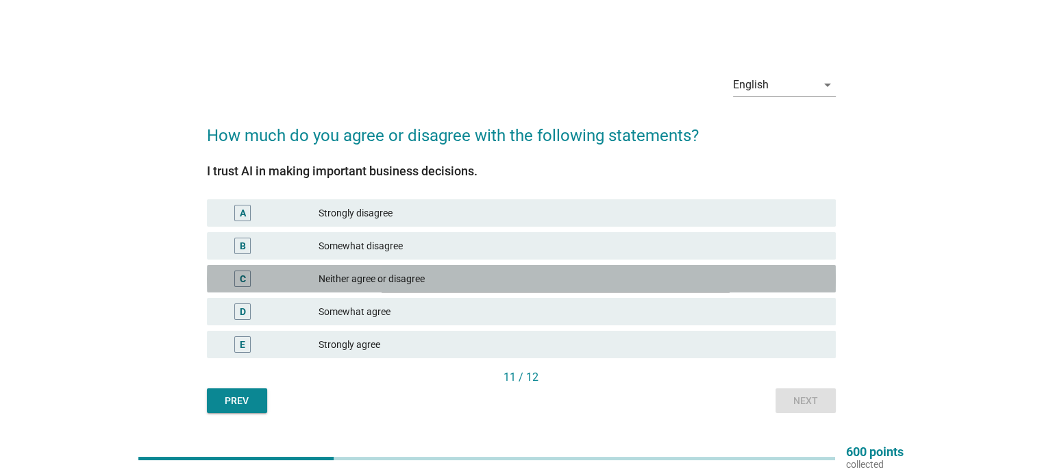
click at [455, 279] on div "Neither agree or disagree" at bounding box center [570, 279] width 505 height 16
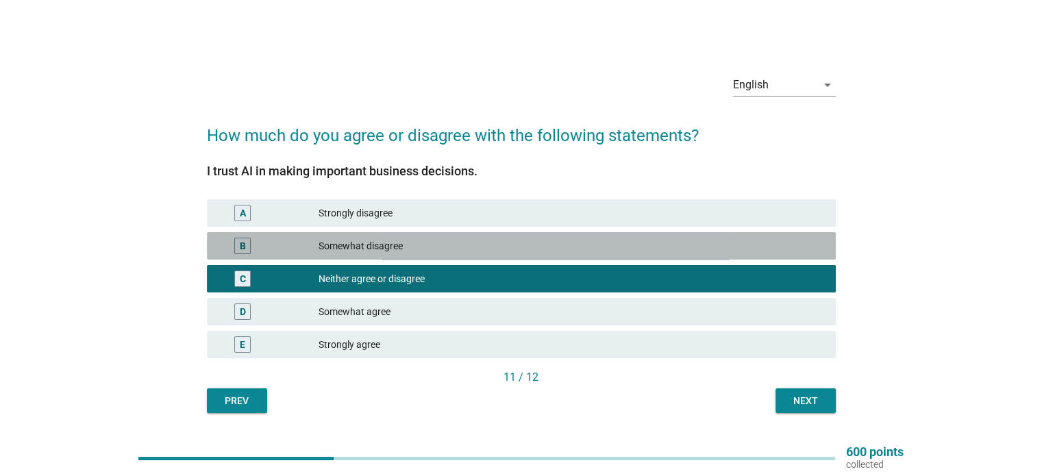
click at [532, 247] on div "Somewhat disagree" at bounding box center [570, 246] width 505 height 16
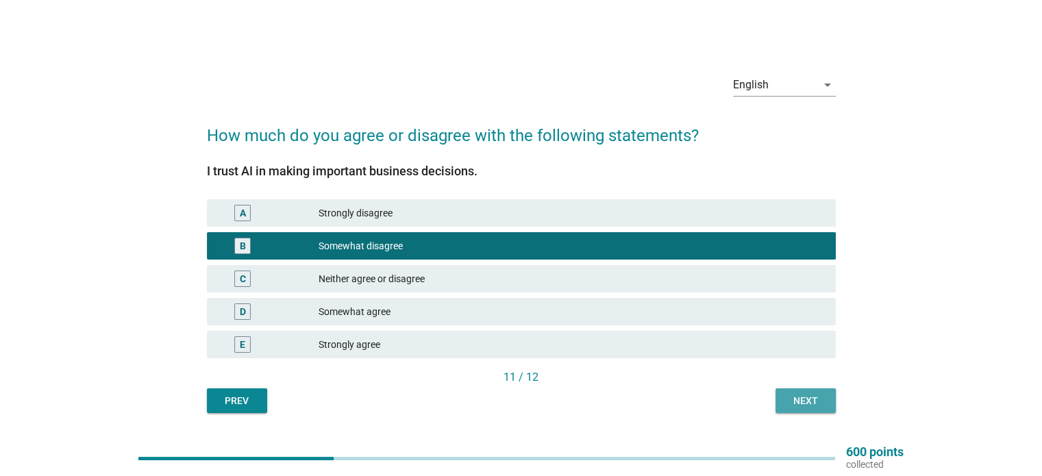
click at [792, 403] on div "Next" at bounding box center [805, 401] width 38 height 14
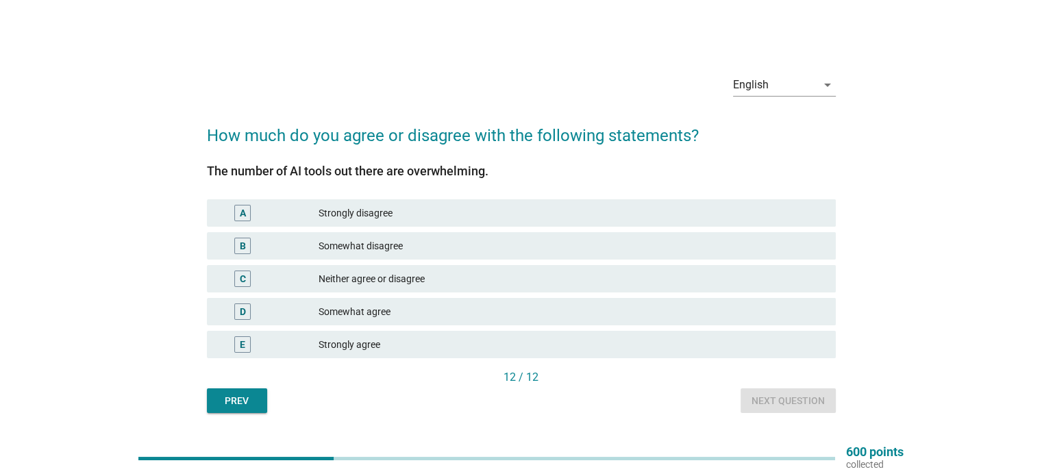
click at [414, 271] on div "Neither agree or disagree" at bounding box center [570, 279] width 505 height 16
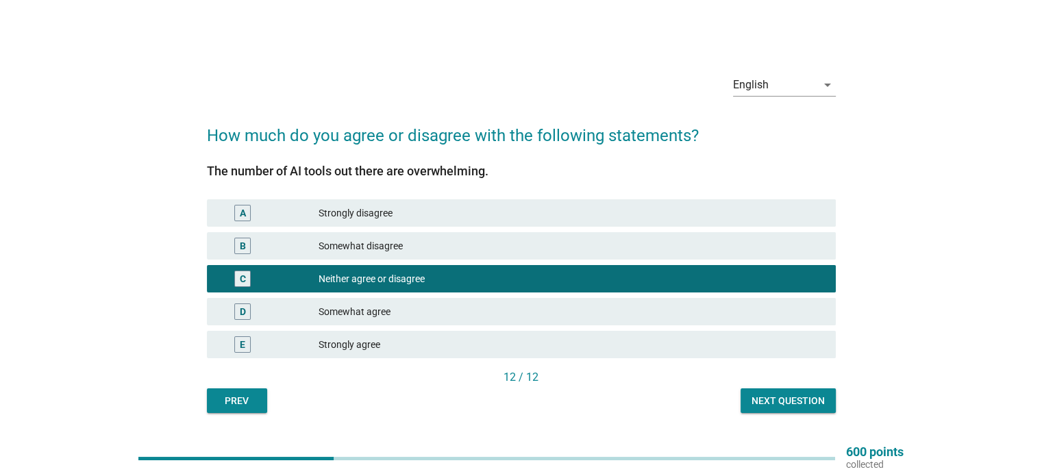
click at [783, 390] on button "Next question" at bounding box center [787, 400] width 95 height 25
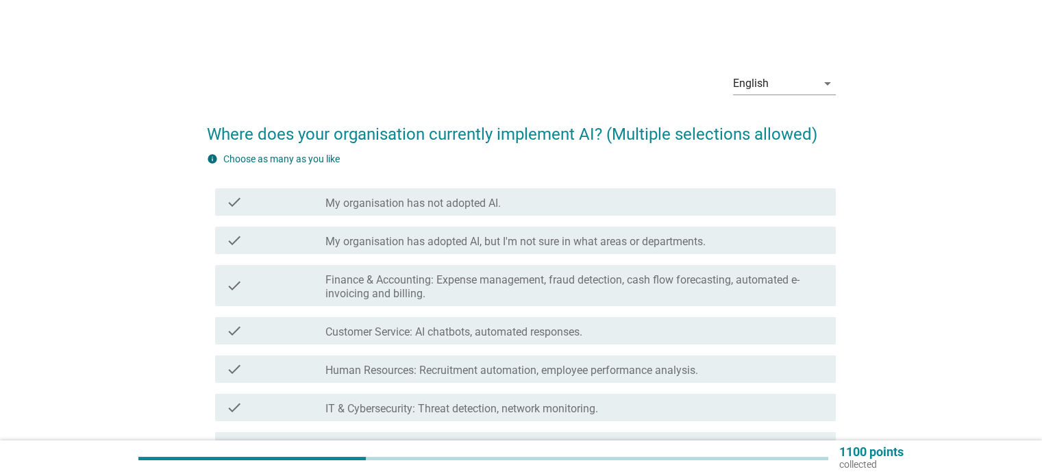
click at [598, 207] on div "check_box_outline_blank My organisation has not adopted AI." at bounding box center [574, 202] width 499 height 16
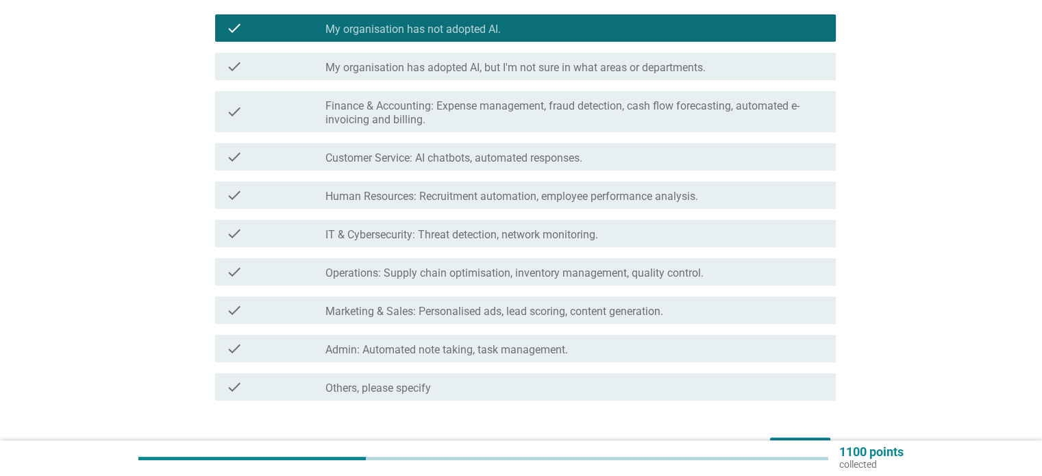
scroll to position [205, 0]
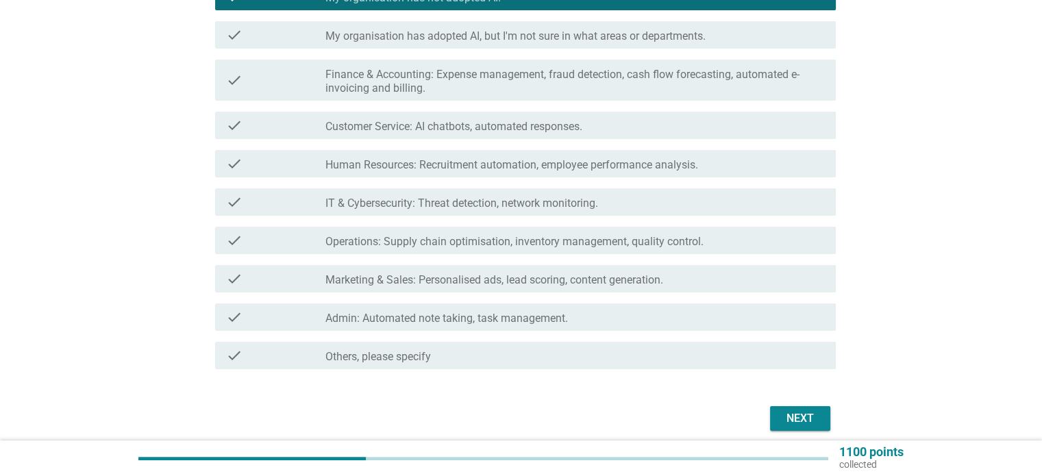
click at [797, 410] on div "Next" at bounding box center [800, 418] width 38 height 16
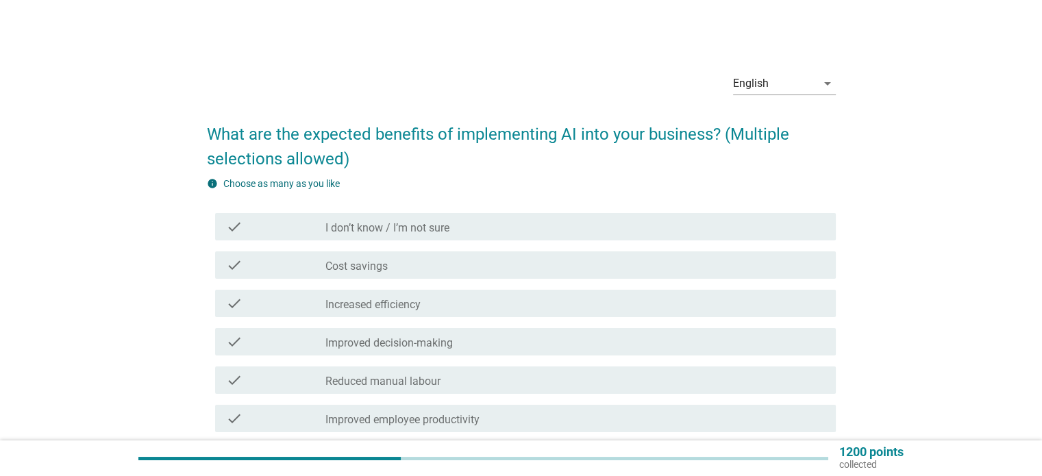
click at [501, 268] on div "check_box_outline_blank Cost savings" at bounding box center [574, 265] width 499 height 16
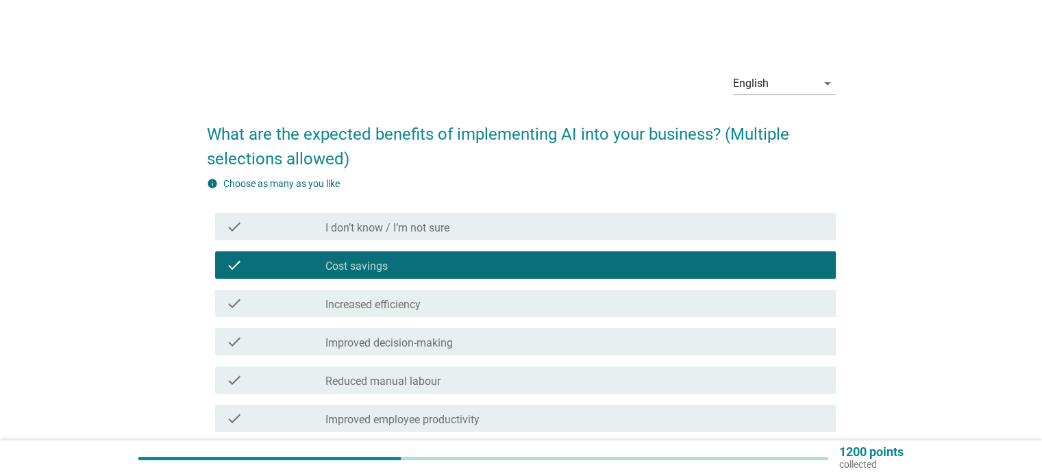
click at [479, 303] on div "check_box_outline_blank Increased efficiency" at bounding box center [574, 303] width 499 height 16
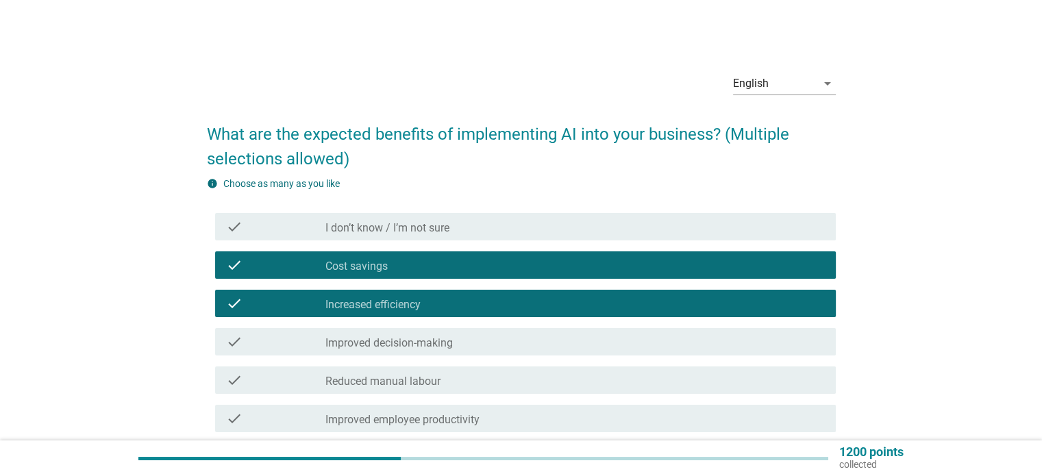
click at [471, 340] on div "check_box_outline_blank Improved decision-making" at bounding box center [574, 342] width 499 height 16
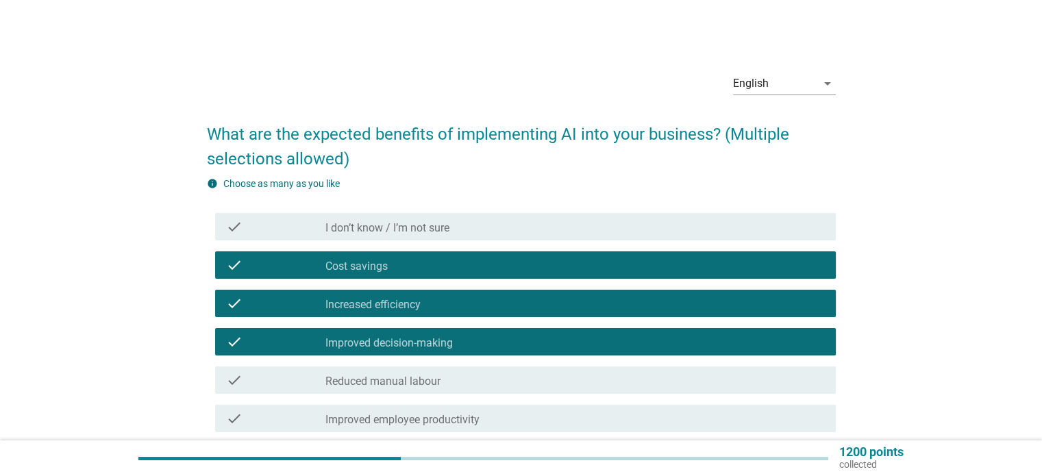
scroll to position [68, 0]
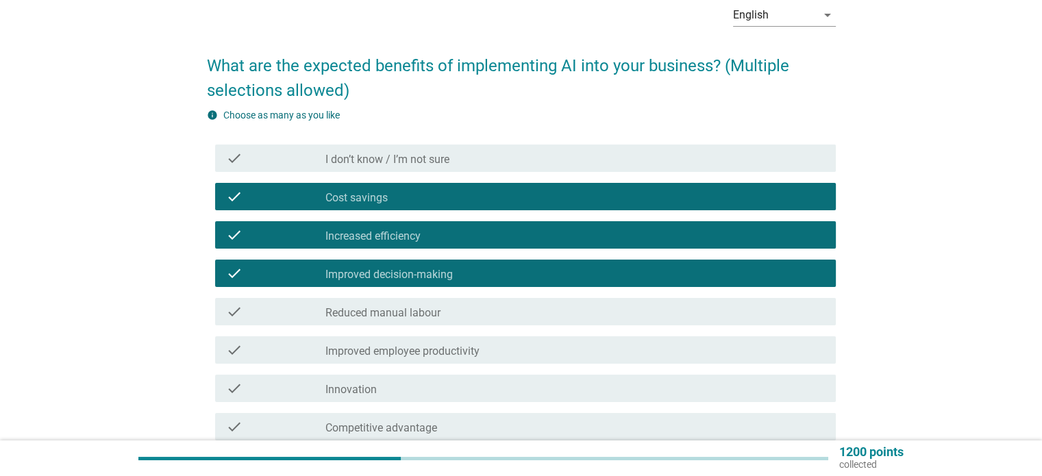
click at [475, 278] on div "check_box_outline_blank Improved decision-making" at bounding box center [574, 273] width 499 height 16
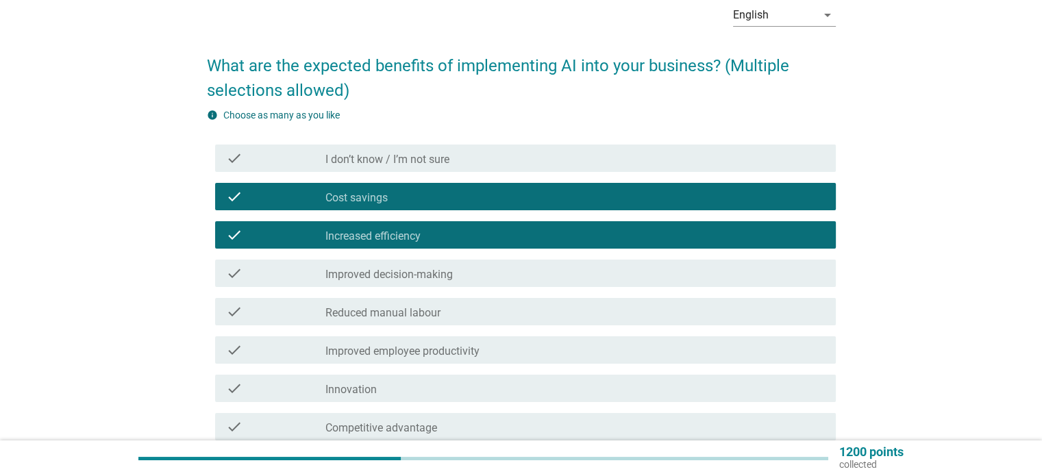
click at [464, 309] on div "check_box_outline_blank Reduced manual labour" at bounding box center [574, 311] width 499 height 16
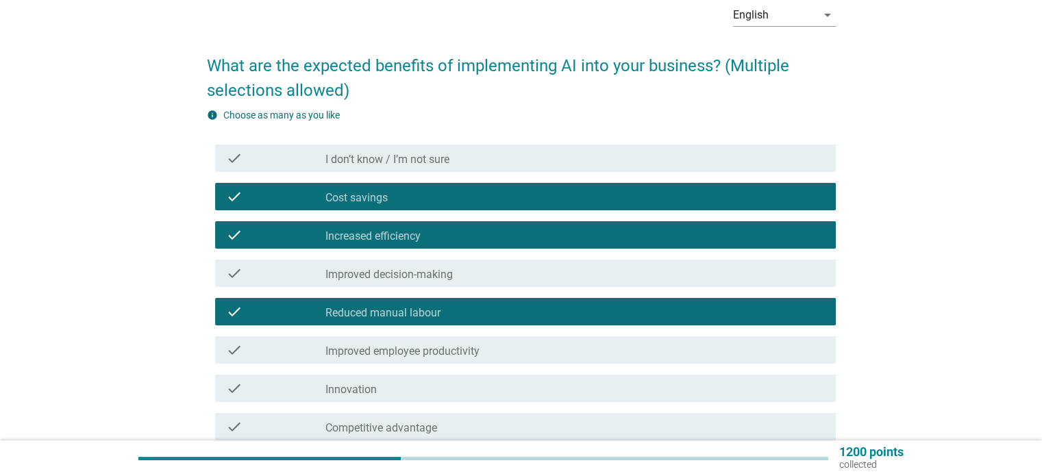
click at [464, 309] on div "check_box_outline_blank Reduced manual labour" at bounding box center [574, 311] width 499 height 16
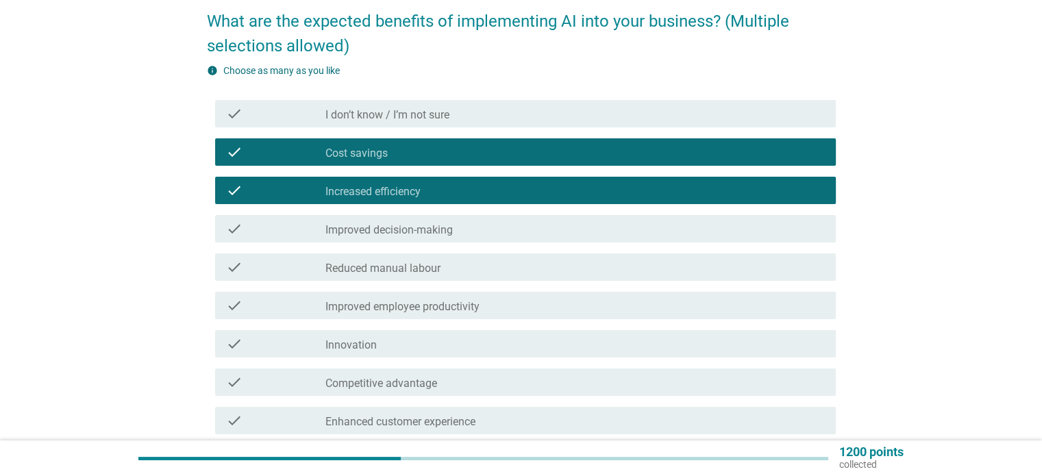
scroll to position [137, 0]
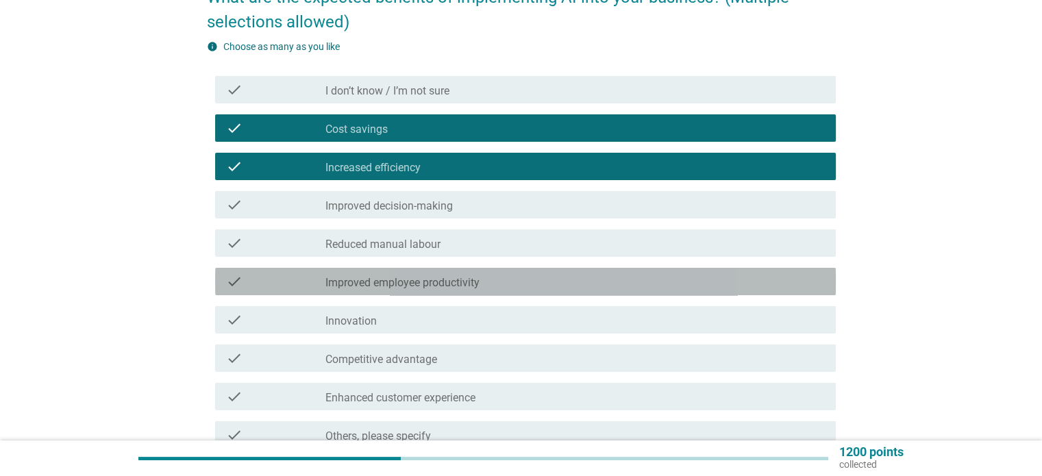
click at [457, 279] on label "Improved employee productivity" at bounding box center [402, 283] width 154 height 14
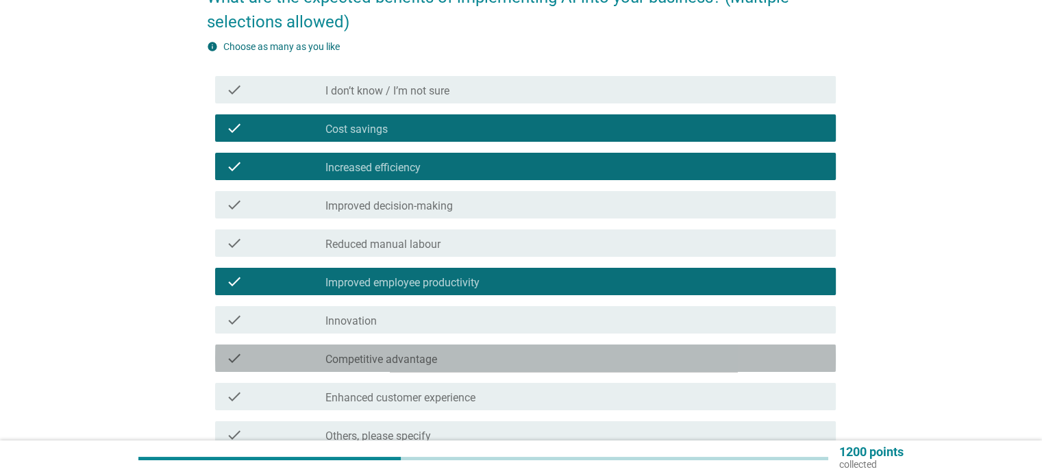
click at [432, 361] on label "Competitive advantage" at bounding box center [381, 360] width 112 height 14
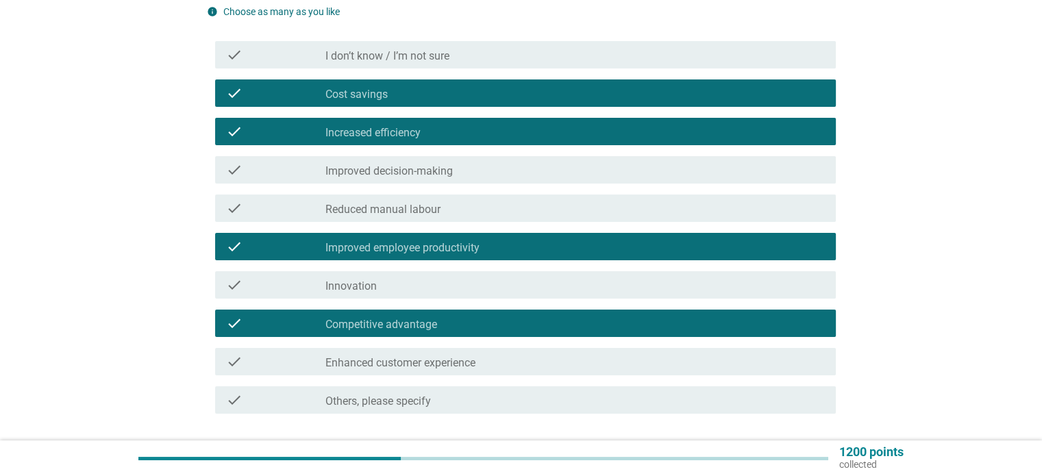
scroll to position [205, 0]
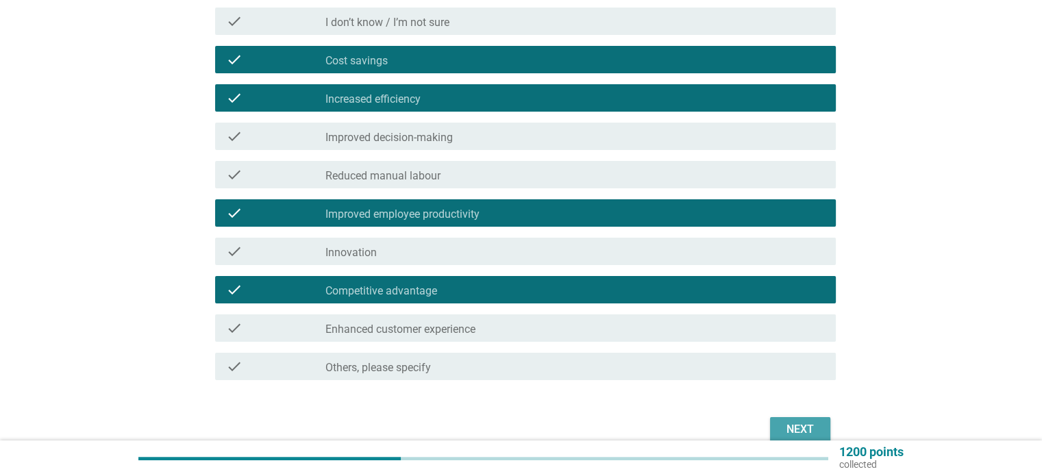
click at [782, 423] on div "Next" at bounding box center [800, 429] width 38 height 16
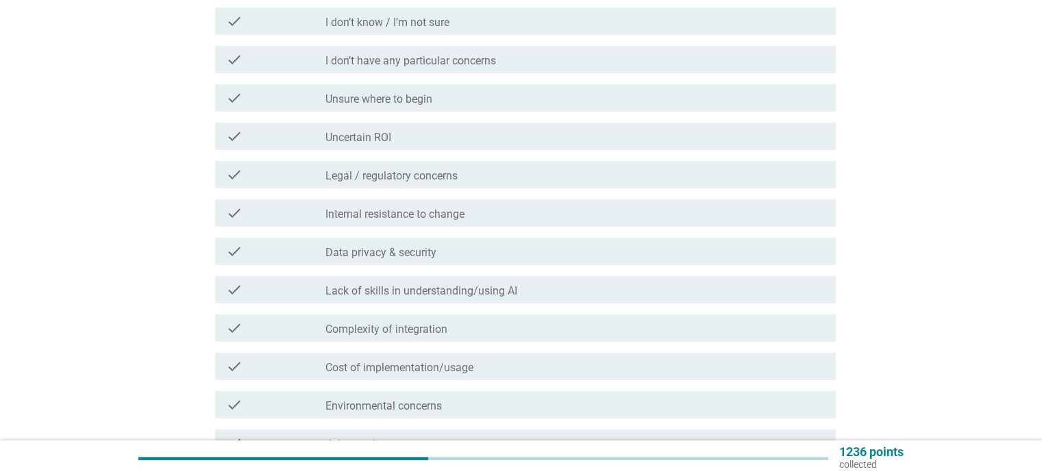
scroll to position [0, 0]
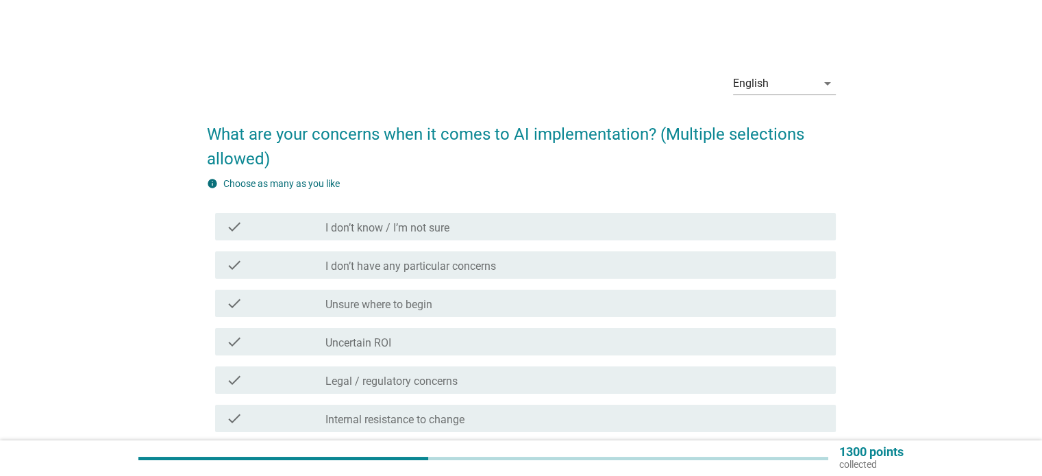
click at [437, 298] on div "check_box_outline_blank Unsure where to begin" at bounding box center [574, 303] width 499 height 16
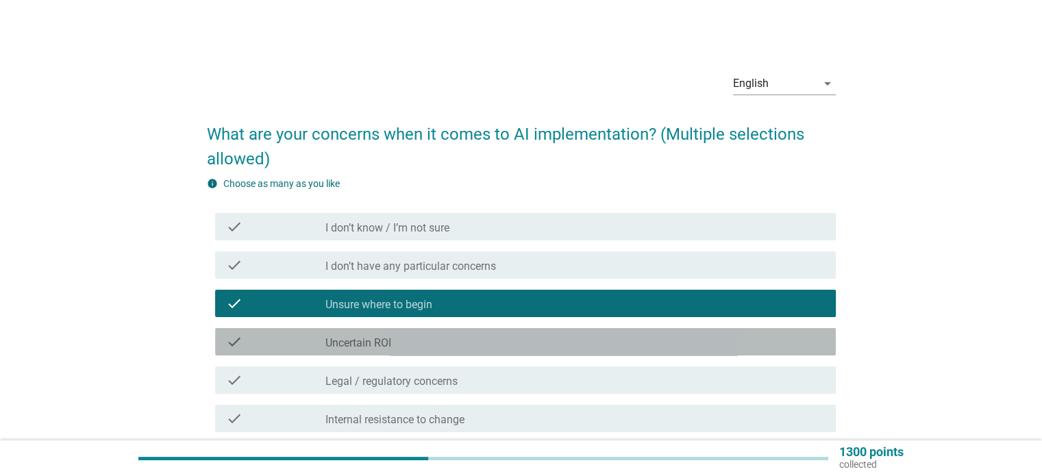
click at [393, 351] on div "check check_box_outline_blank Uncertain ROI" at bounding box center [525, 341] width 621 height 27
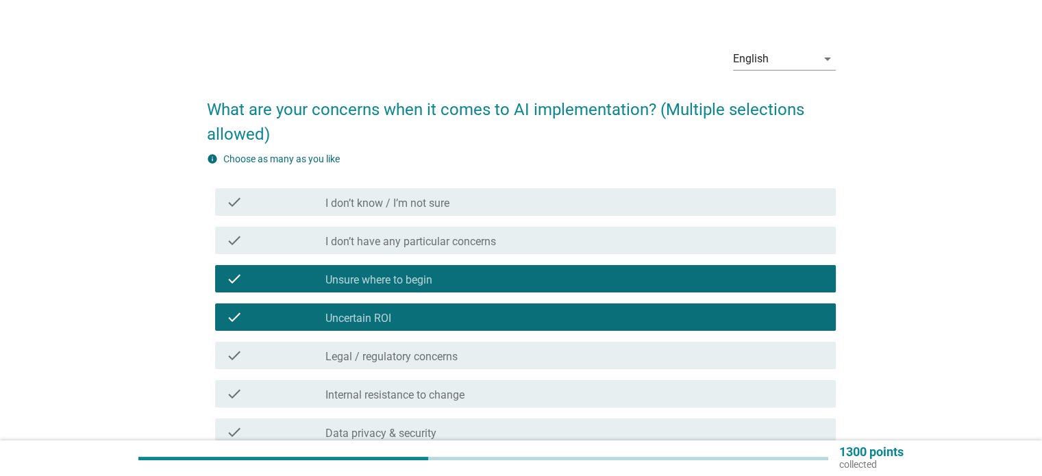
scroll to position [68, 0]
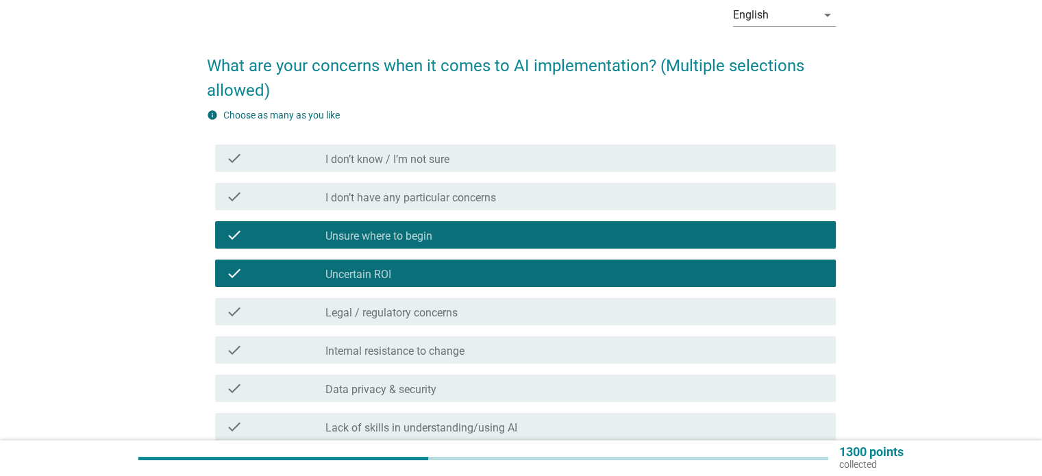
click at [423, 315] on label "Legal / regulatory concerns" at bounding box center [391, 313] width 132 height 14
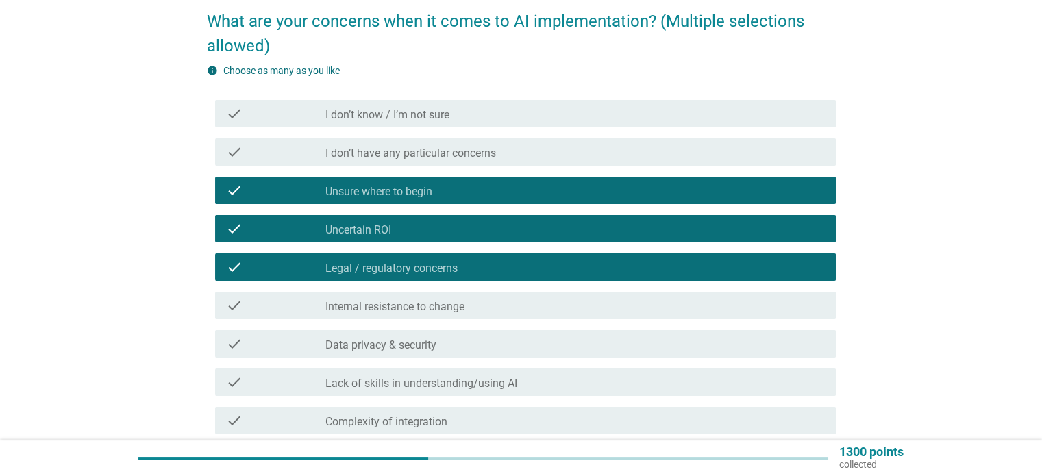
scroll to position [137, 0]
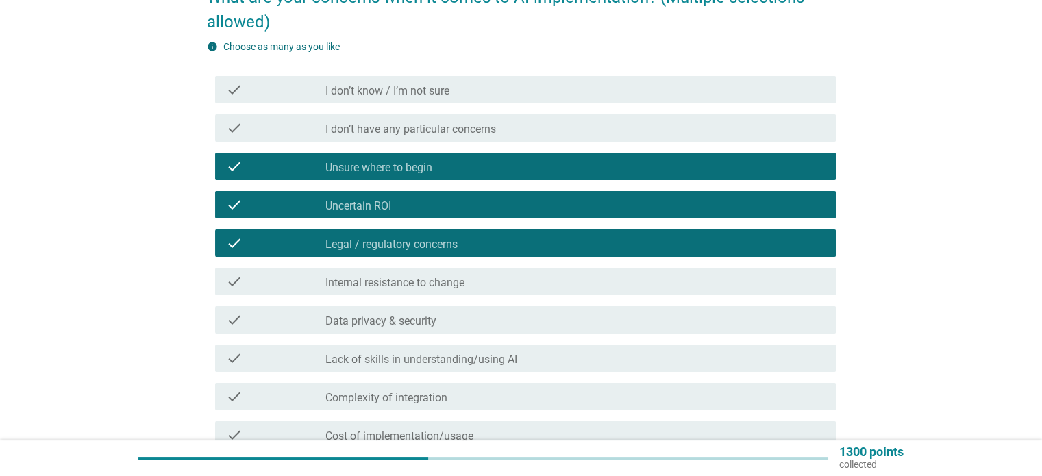
click at [412, 268] on div "check check_box_outline_blank Internal resistance to change" at bounding box center [525, 281] width 621 height 27
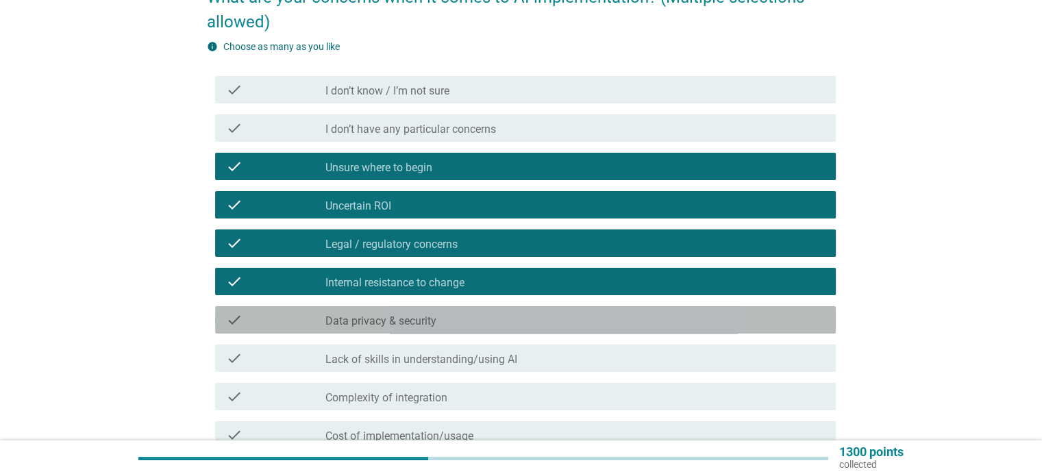
click at [405, 307] on div "check check_box_outline_blank Data privacy & security" at bounding box center [525, 319] width 621 height 27
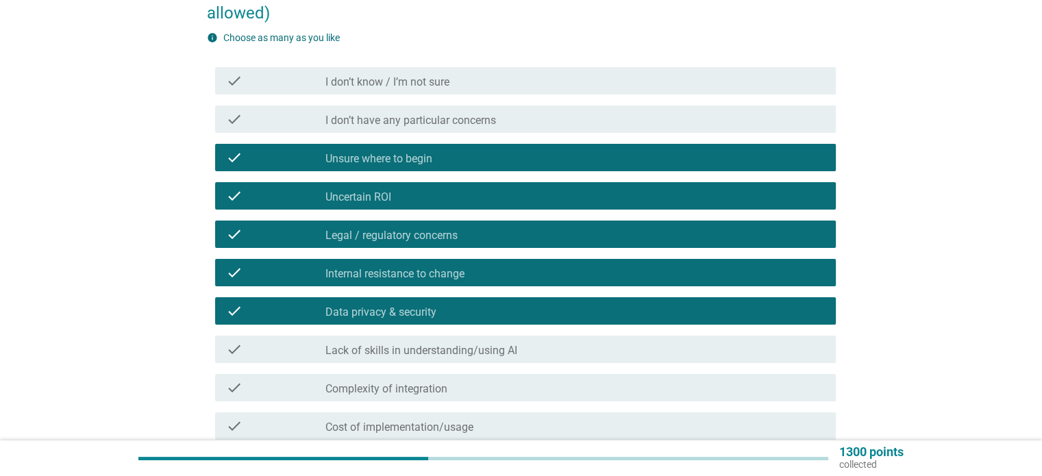
scroll to position [205, 0]
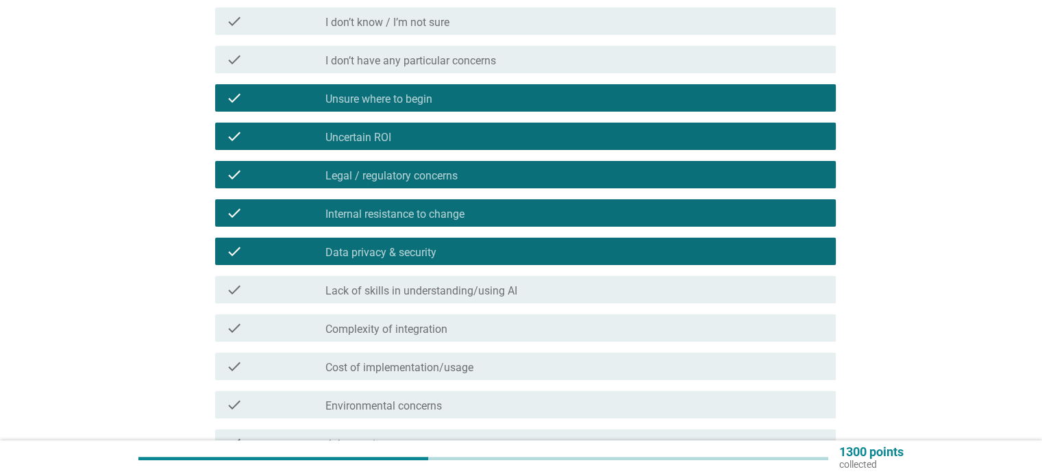
click at [477, 295] on label "Lack of skills in understanding/using AI" at bounding box center [421, 291] width 192 height 14
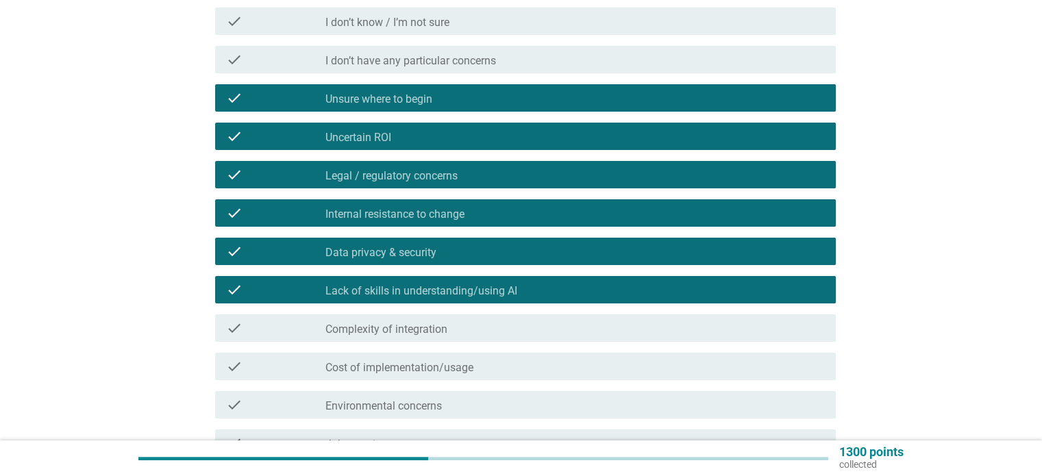
click at [448, 332] on div "check_box_outline_blank Complexity of integration" at bounding box center [574, 328] width 499 height 16
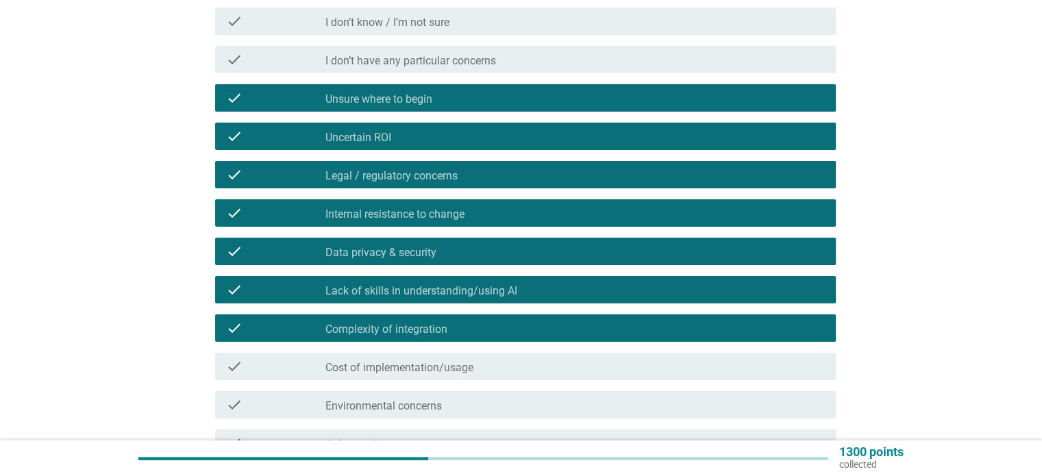
click at [475, 363] on div "check_box_outline_blank Cost of implementation/usage" at bounding box center [574, 366] width 499 height 16
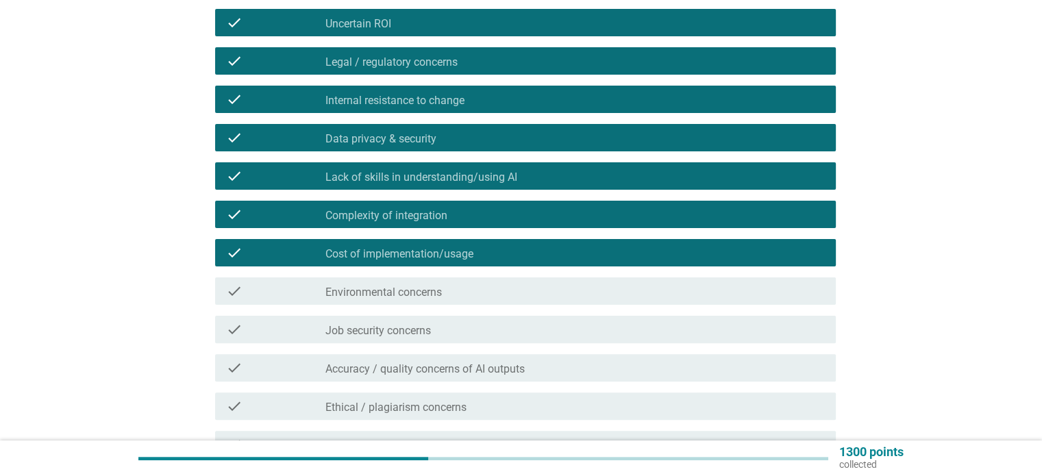
scroll to position [342, 0]
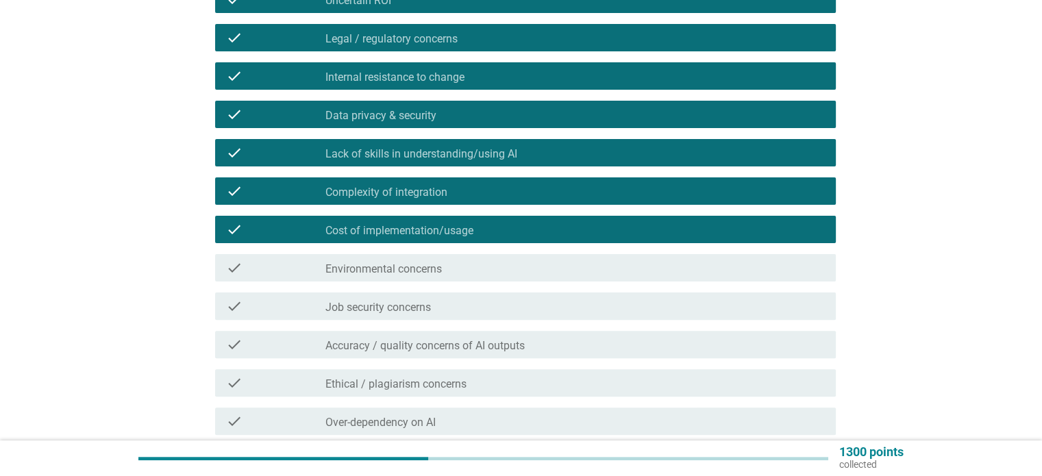
click at [477, 310] on div "check_box_outline_blank Job security concerns" at bounding box center [574, 306] width 499 height 16
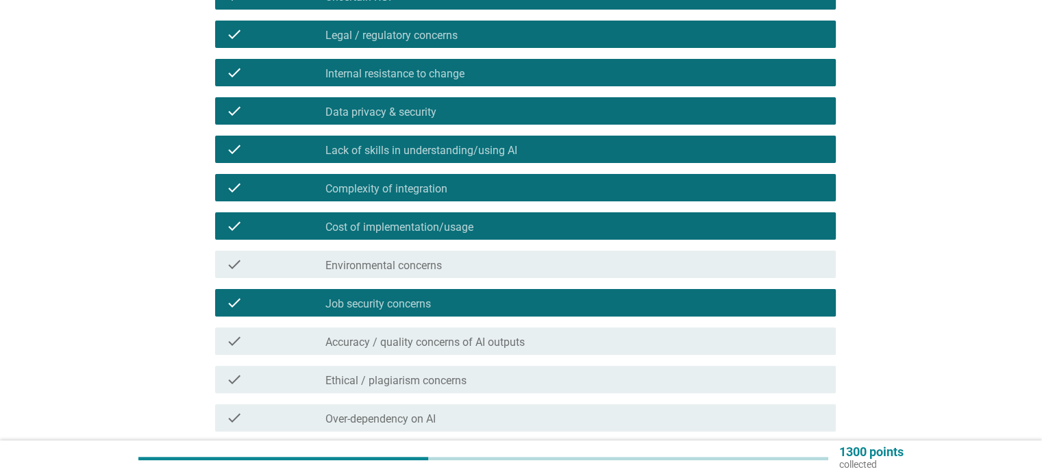
scroll to position [411, 0]
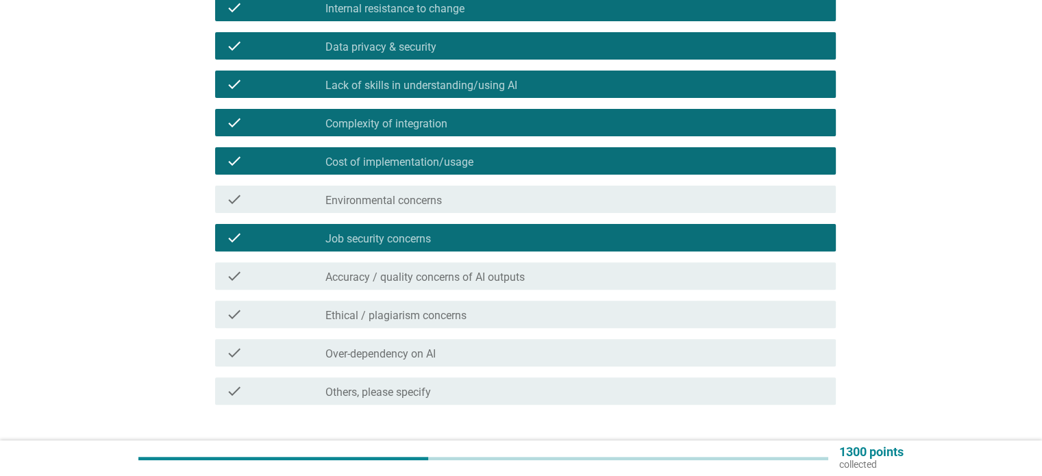
click at [466, 282] on label "Accuracy / quality concerns of AI outputs" at bounding box center [424, 278] width 199 height 14
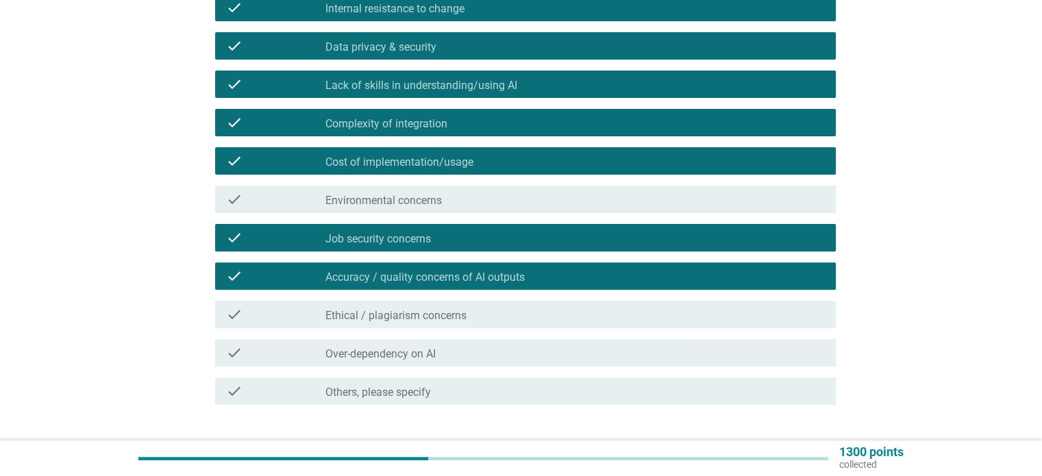
click at [478, 355] on div "check_box_outline_blank Over-dependency on AI" at bounding box center [574, 353] width 499 height 16
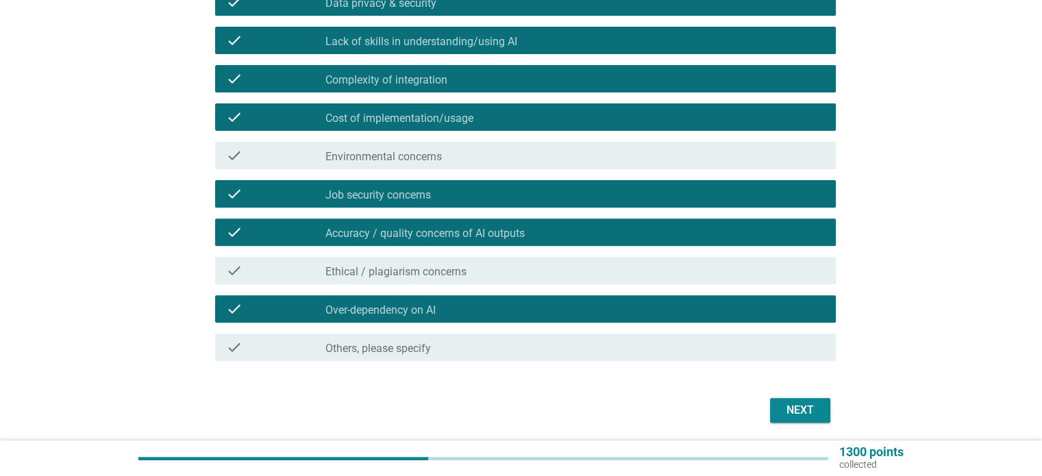
scroll to position [479, 0]
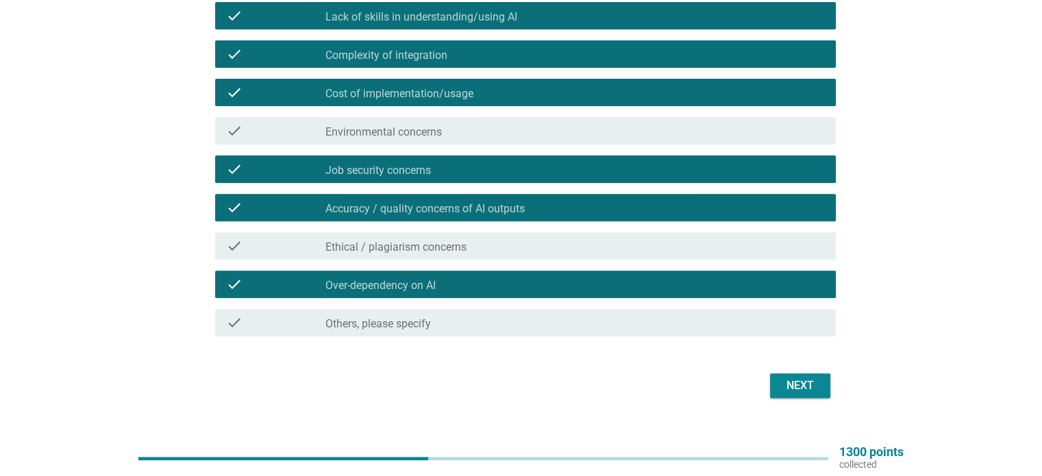
click at [801, 391] on div "Next" at bounding box center [800, 385] width 38 height 16
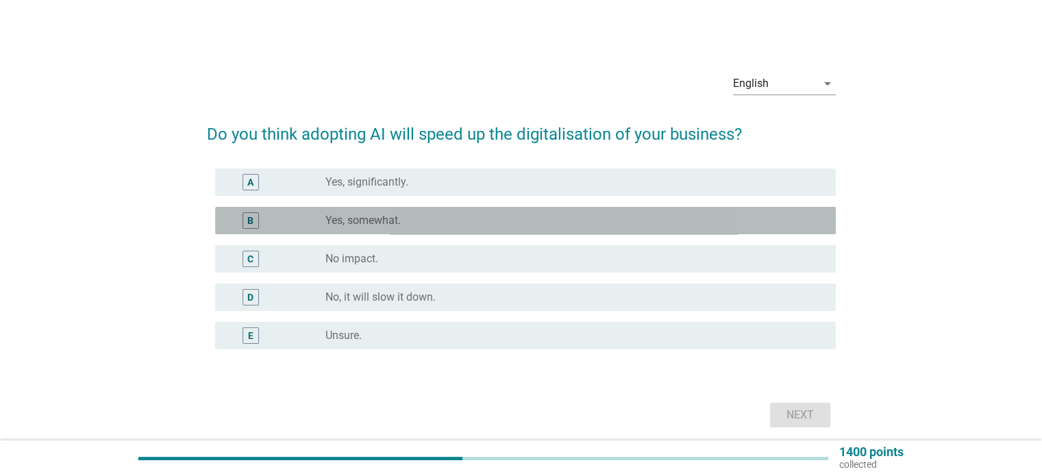
click at [447, 223] on div "radio_button_unchecked Yes, somewhat." at bounding box center [569, 221] width 488 height 14
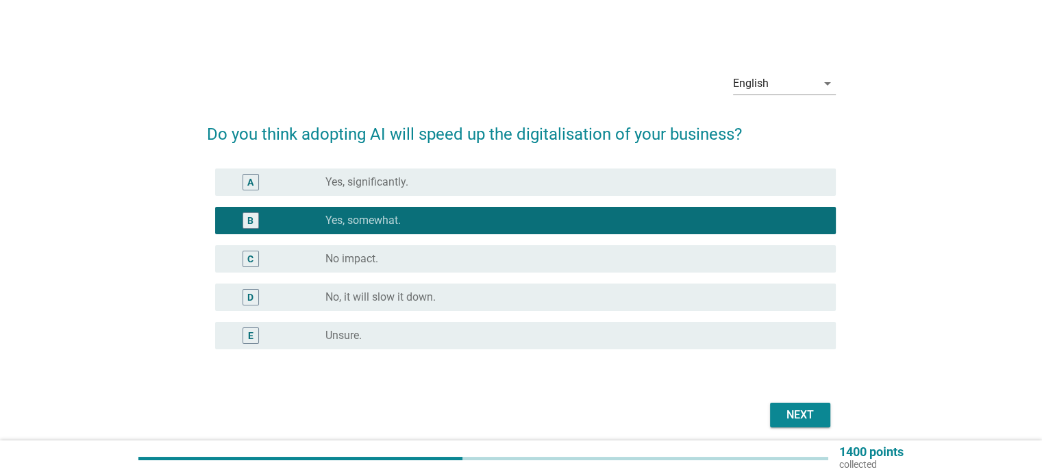
click at [797, 409] on div "Next" at bounding box center [800, 415] width 38 height 16
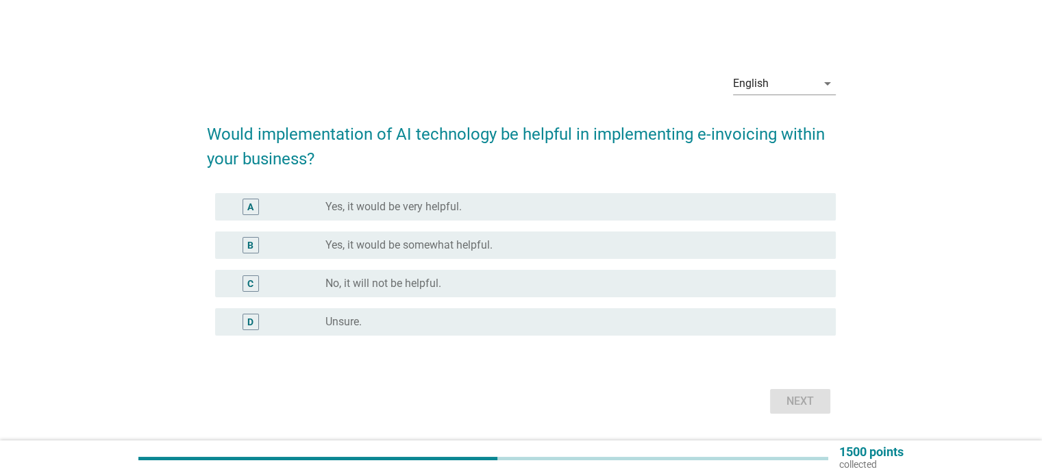
click at [464, 248] on label "Yes, it would be somewhat helpful." at bounding box center [408, 245] width 167 height 14
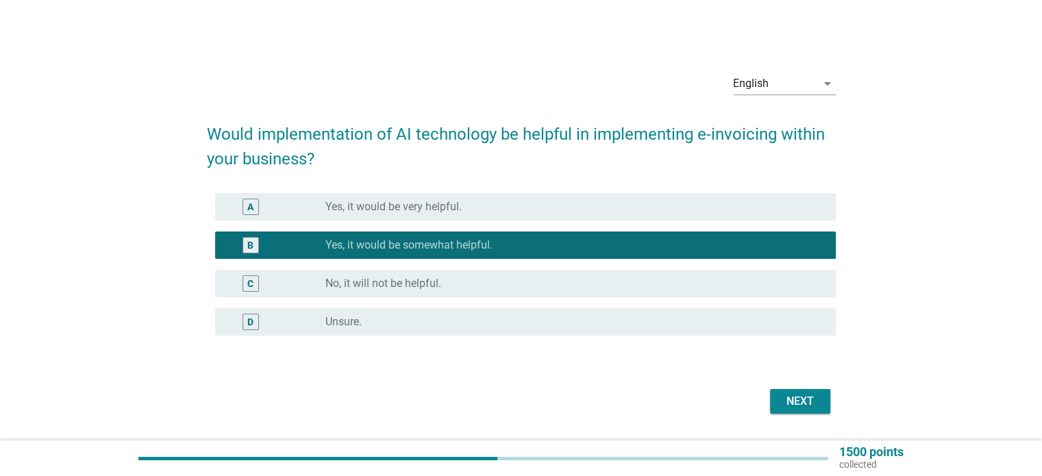
click at [779, 390] on button "Next" at bounding box center [800, 401] width 60 height 25
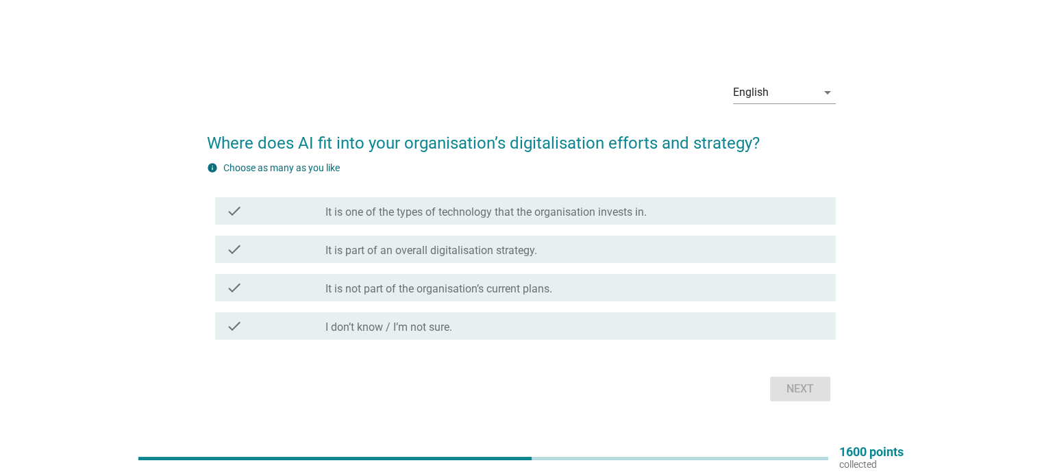
click at [518, 252] on label "It is part of an overall digitalisation strategy." at bounding box center [431, 251] width 212 height 14
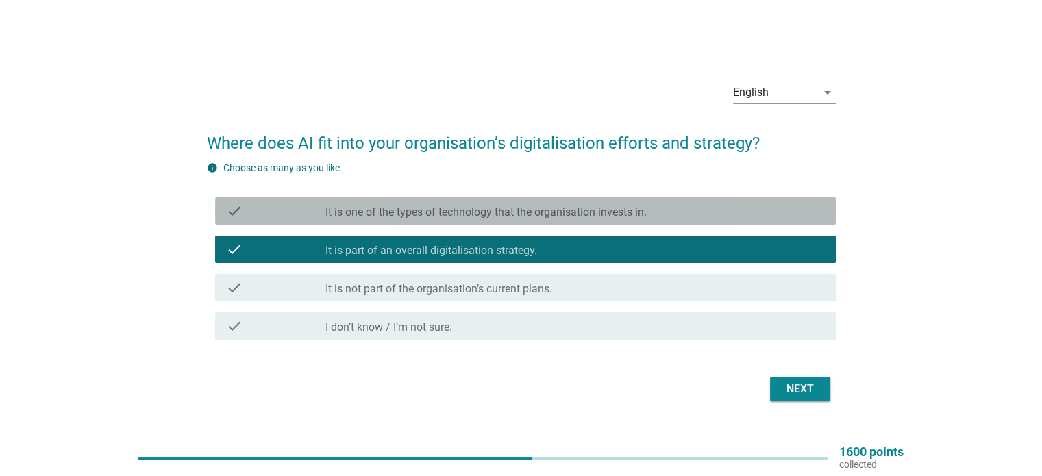
click at [438, 224] on div "check check_box_outline_blank It is one of the types of technology that the org…" at bounding box center [525, 210] width 621 height 27
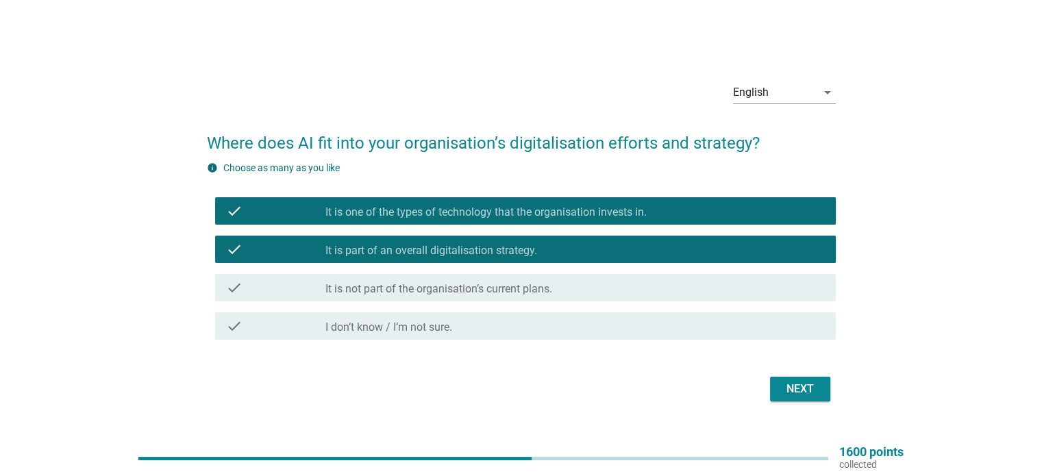
click at [784, 385] on div "Next" at bounding box center [800, 389] width 38 height 16
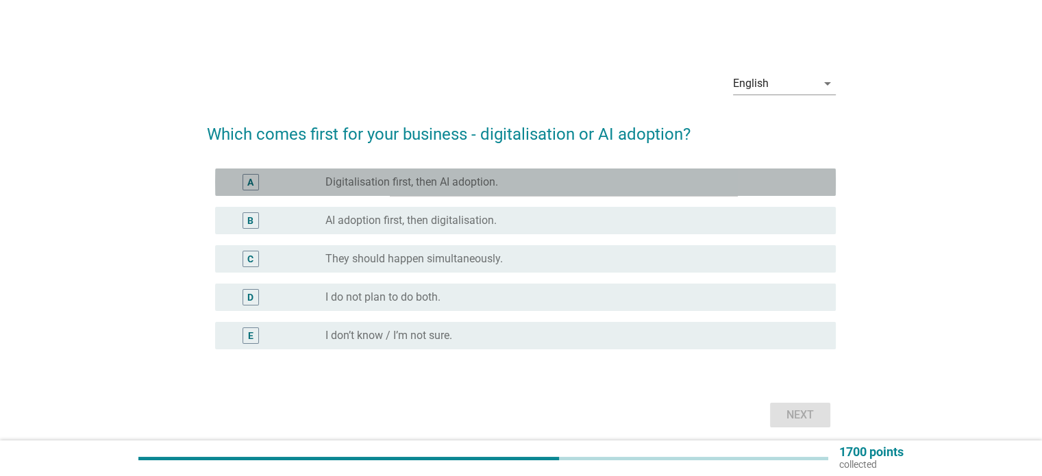
drag, startPoint x: 475, startPoint y: 188, endPoint x: 486, endPoint y: 194, distance: 12.3
click at [486, 194] on div "A radio_button_unchecked Digitalisation first, then AI adoption." at bounding box center [525, 181] width 621 height 27
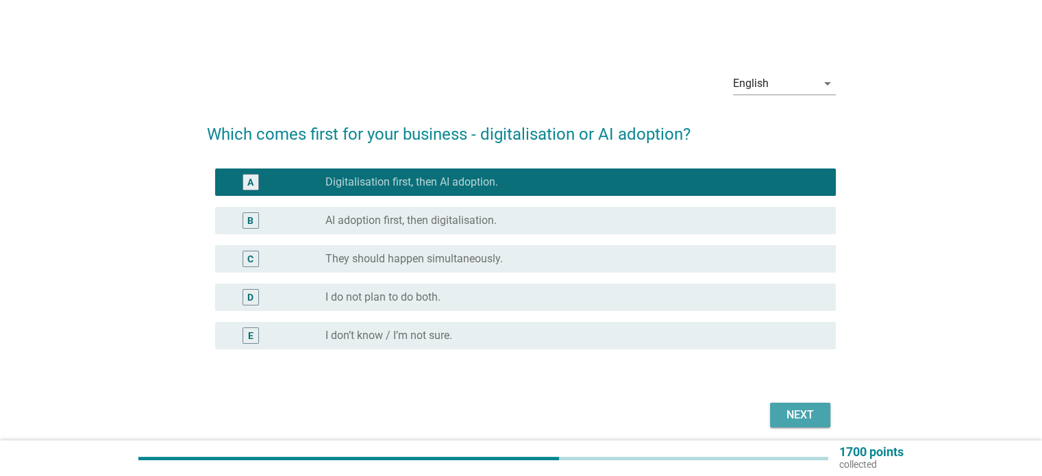
click at [786, 408] on div "Next" at bounding box center [800, 415] width 38 height 16
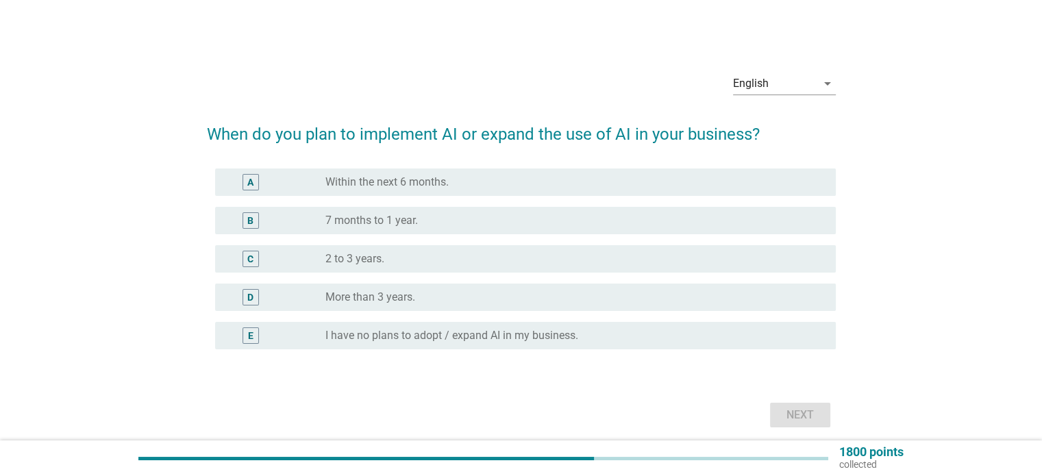
click at [431, 257] on div "radio_button_unchecked 2 to 3 years." at bounding box center [569, 259] width 488 height 14
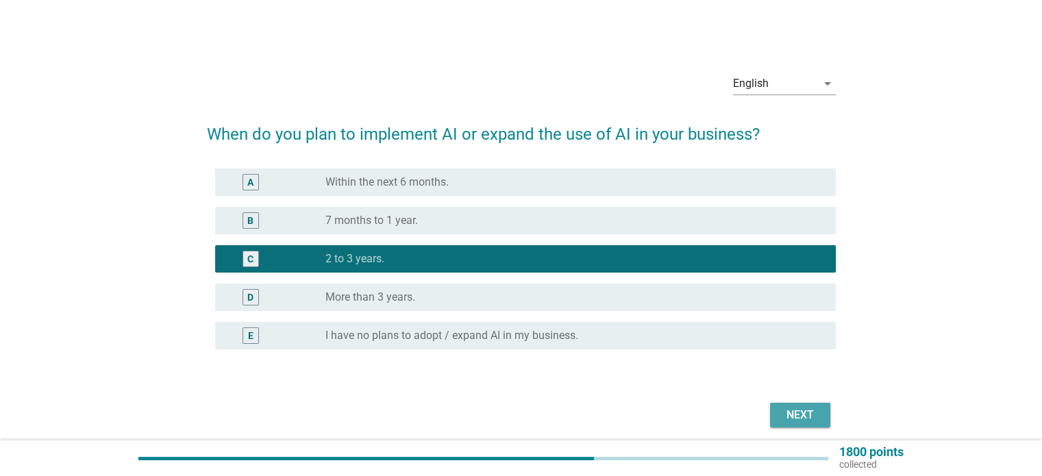
click at [789, 409] on div "Next" at bounding box center [800, 415] width 38 height 16
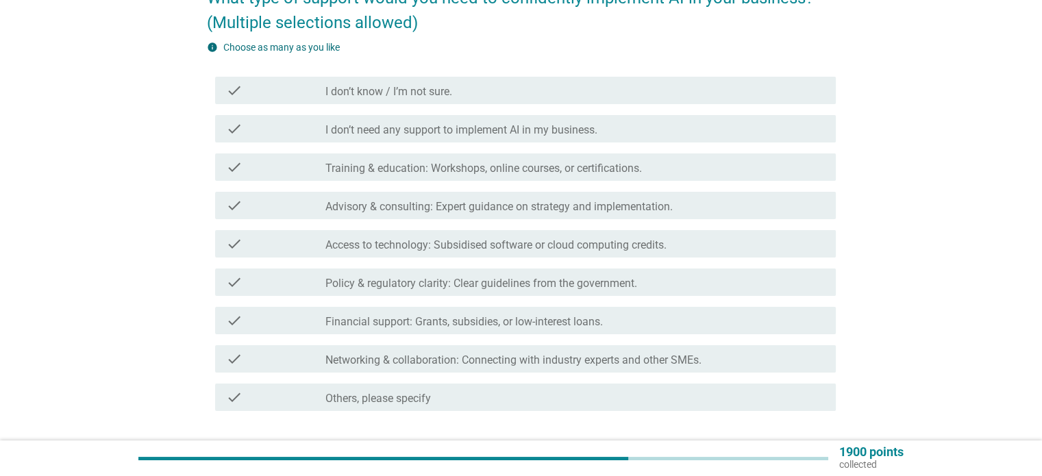
scroll to position [137, 0]
click at [474, 286] on label "Policy & regulatory clarity: Clear guidelines from the government." at bounding box center [481, 283] width 312 height 14
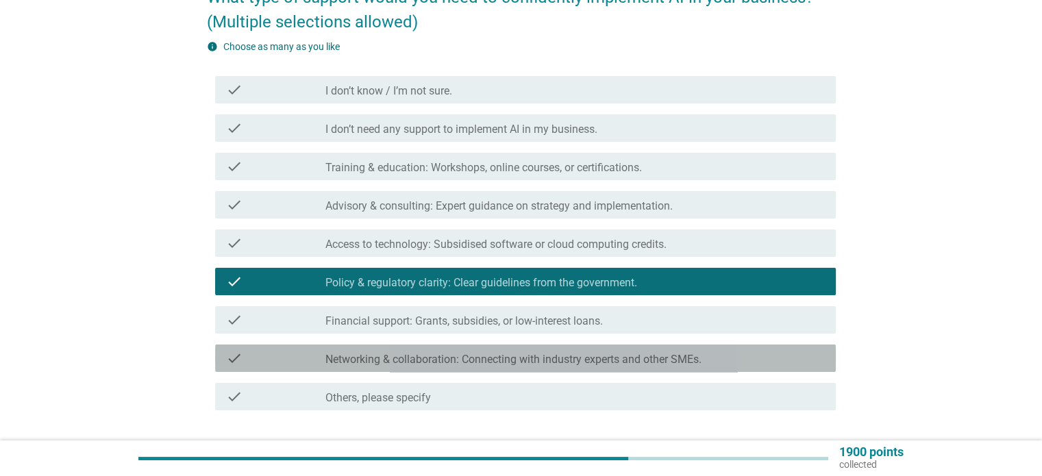
click at [447, 353] on label "Networking & collaboration: Connecting with industry experts and other SMEs." at bounding box center [513, 360] width 376 height 14
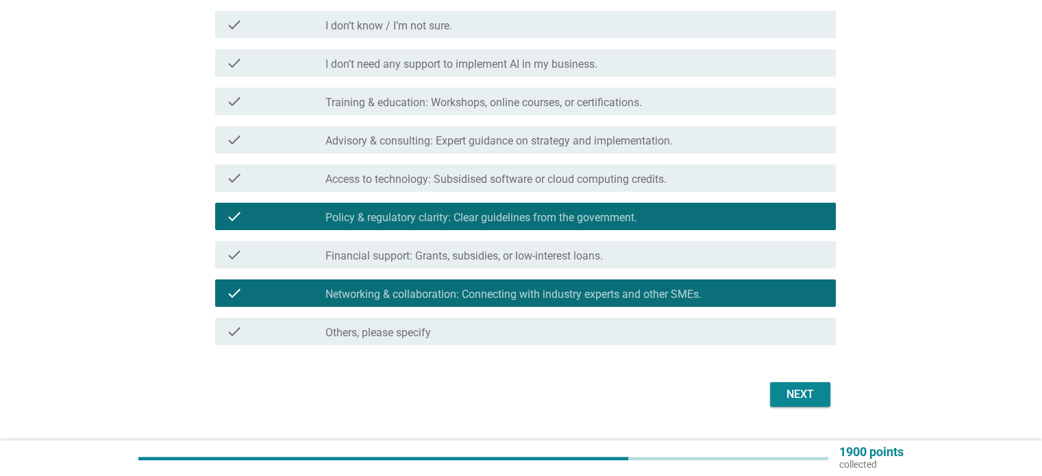
scroll to position [205, 0]
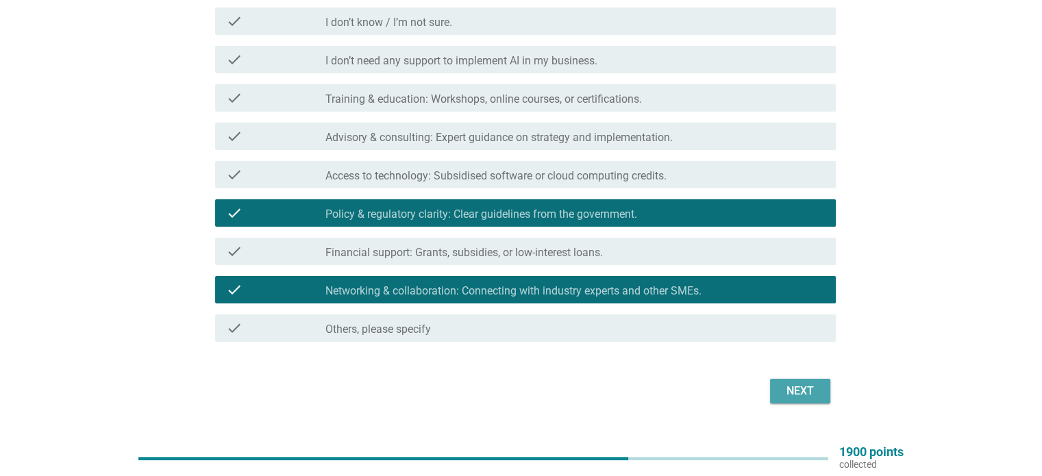
click at [803, 392] on div "Next" at bounding box center [800, 391] width 38 height 16
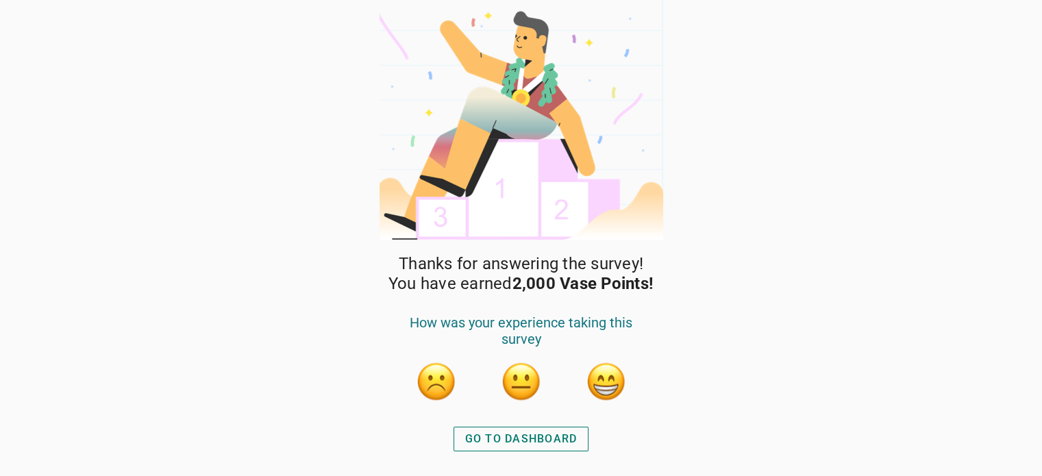
click at [599, 373] on button "button" at bounding box center [606, 381] width 41 height 41
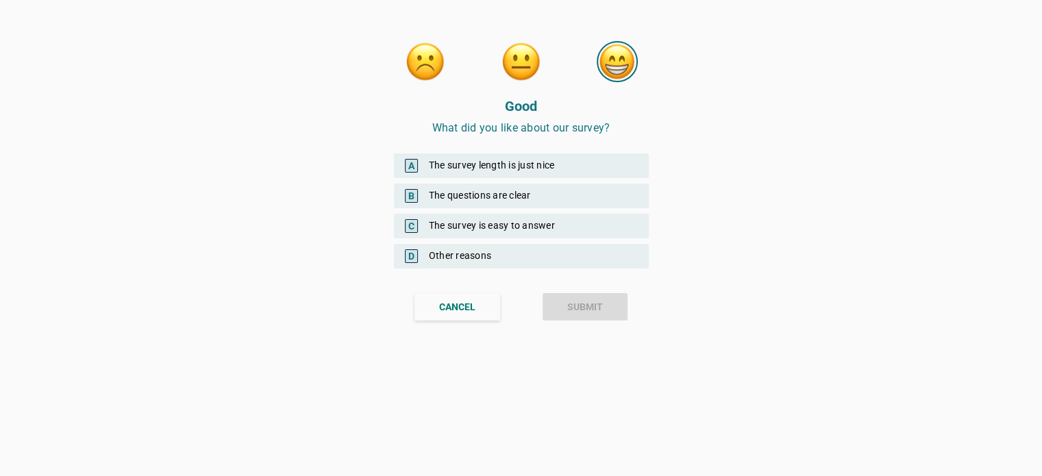
click at [539, 165] on div "A The survey length is just nice" at bounding box center [521, 165] width 255 height 25
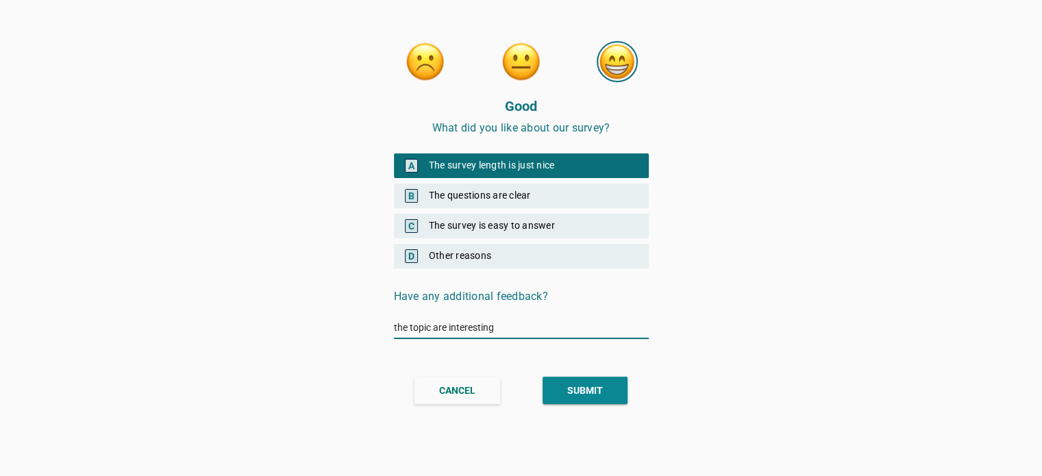
type input "the topic are interesting"
click at [559, 384] on button "SUBMIT" at bounding box center [584, 390] width 85 height 27
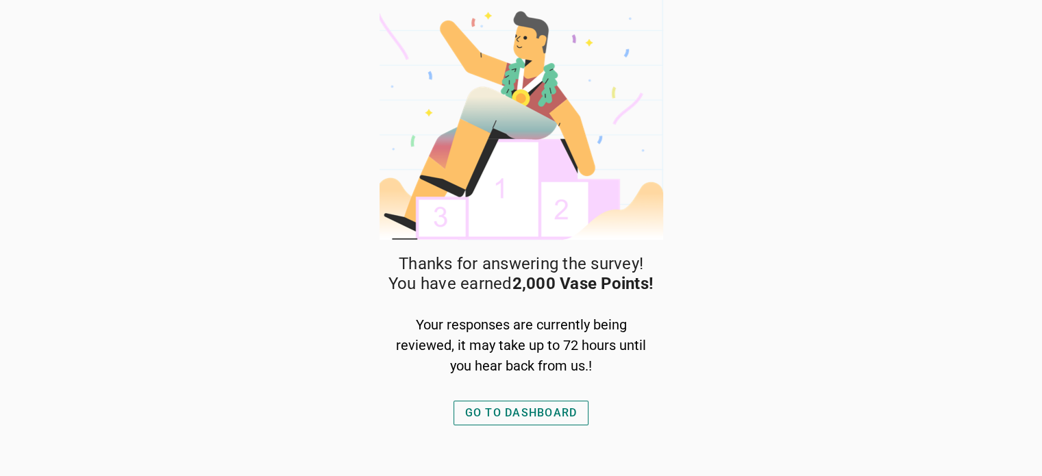
click at [536, 406] on div "GO TO DASHBOARD" at bounding box center [521, 413] width 112 height 16
